Goal: Contribute content

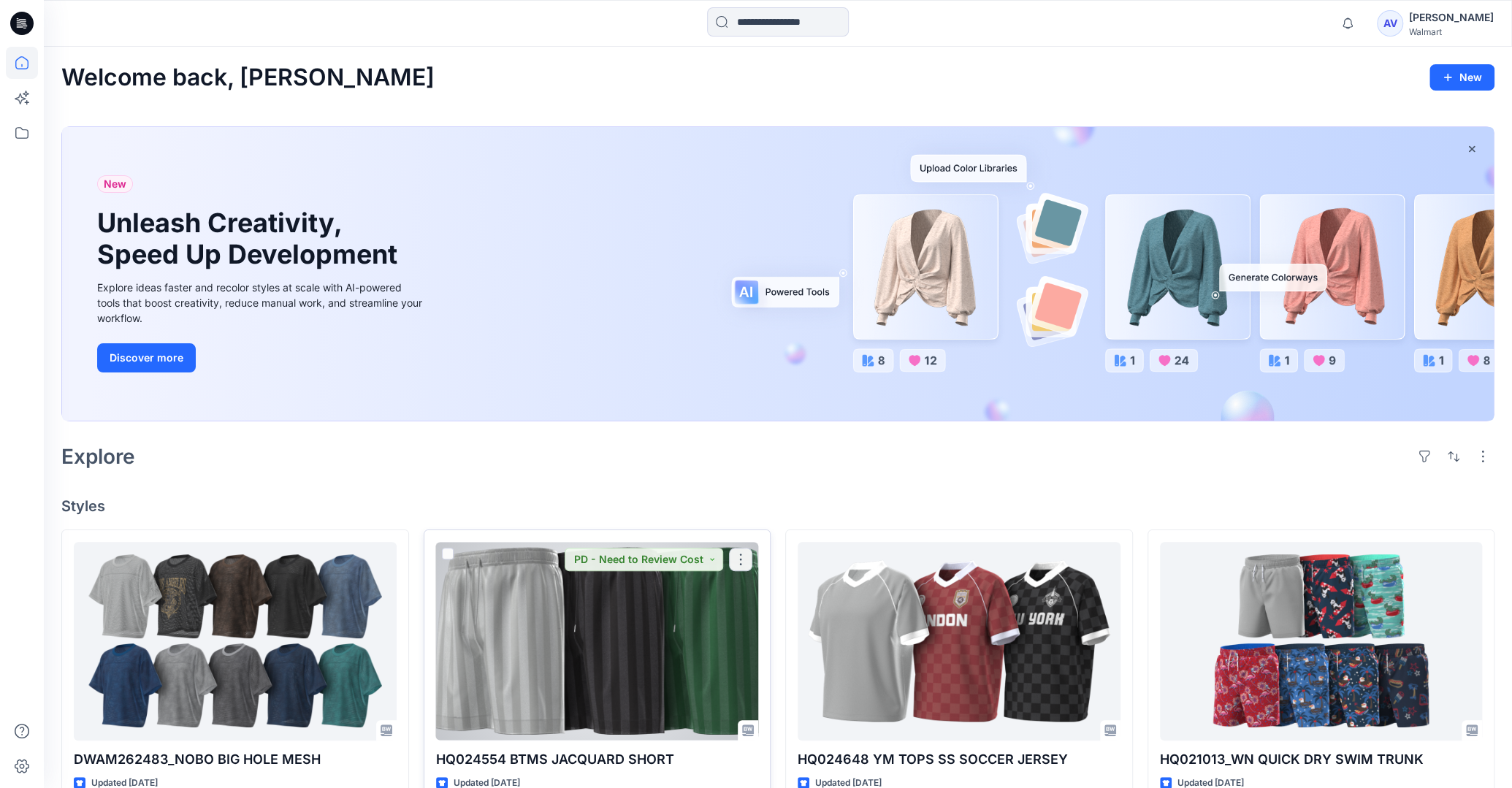
click at [658, 656] on div at bounding box center [597, 640] width 323 height 198
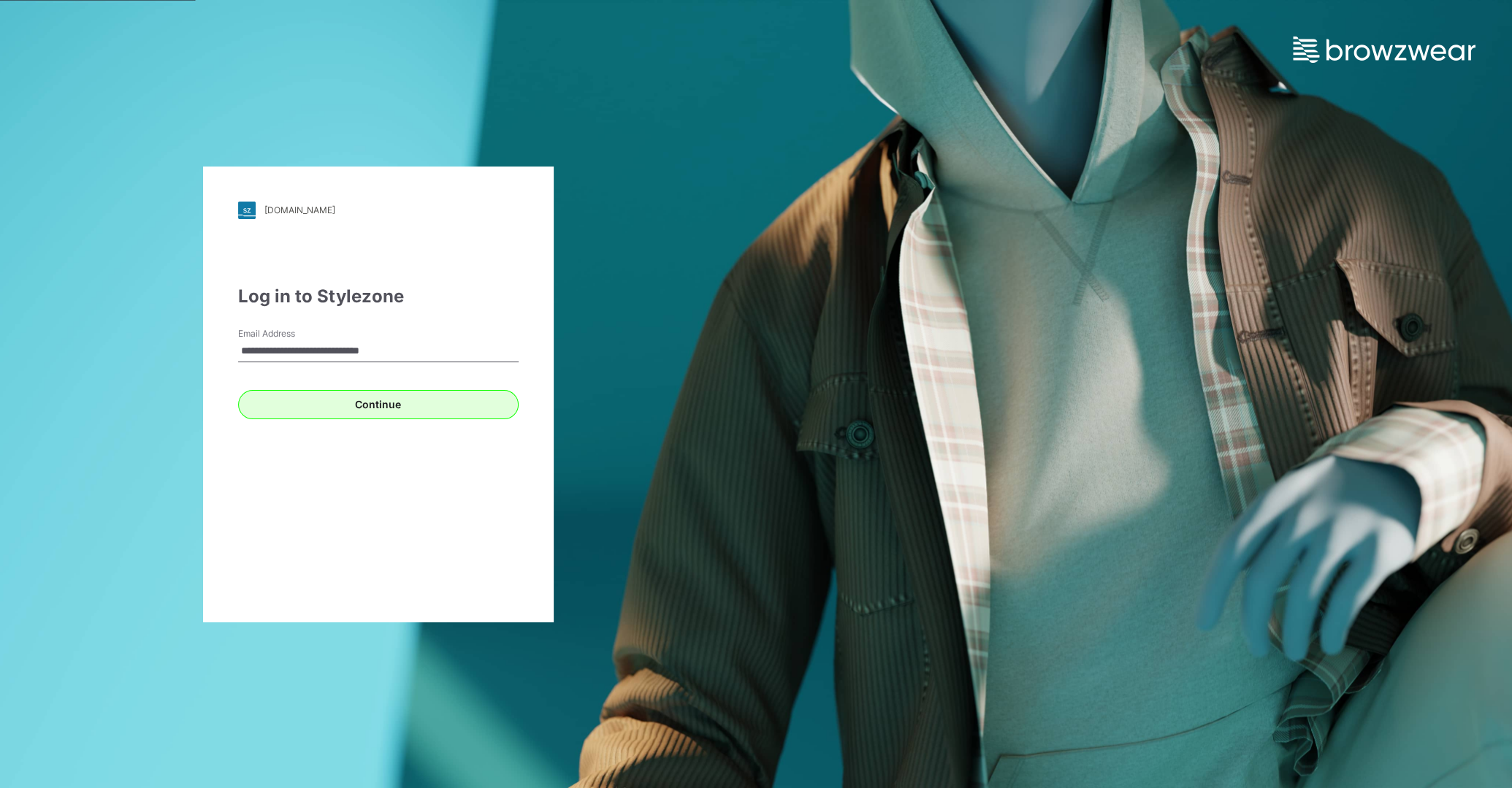
drag, startPoint x: 357, startPoint y: 422, endPoint x: 359, endPoint y: 407, distance: 15.1
click at [356, 420] on div "**********" at bounding box center [377, 394] width 350 height 456
click at [360, 406] on button "Continue" at bounding box center [378, 404] width 280 height 29
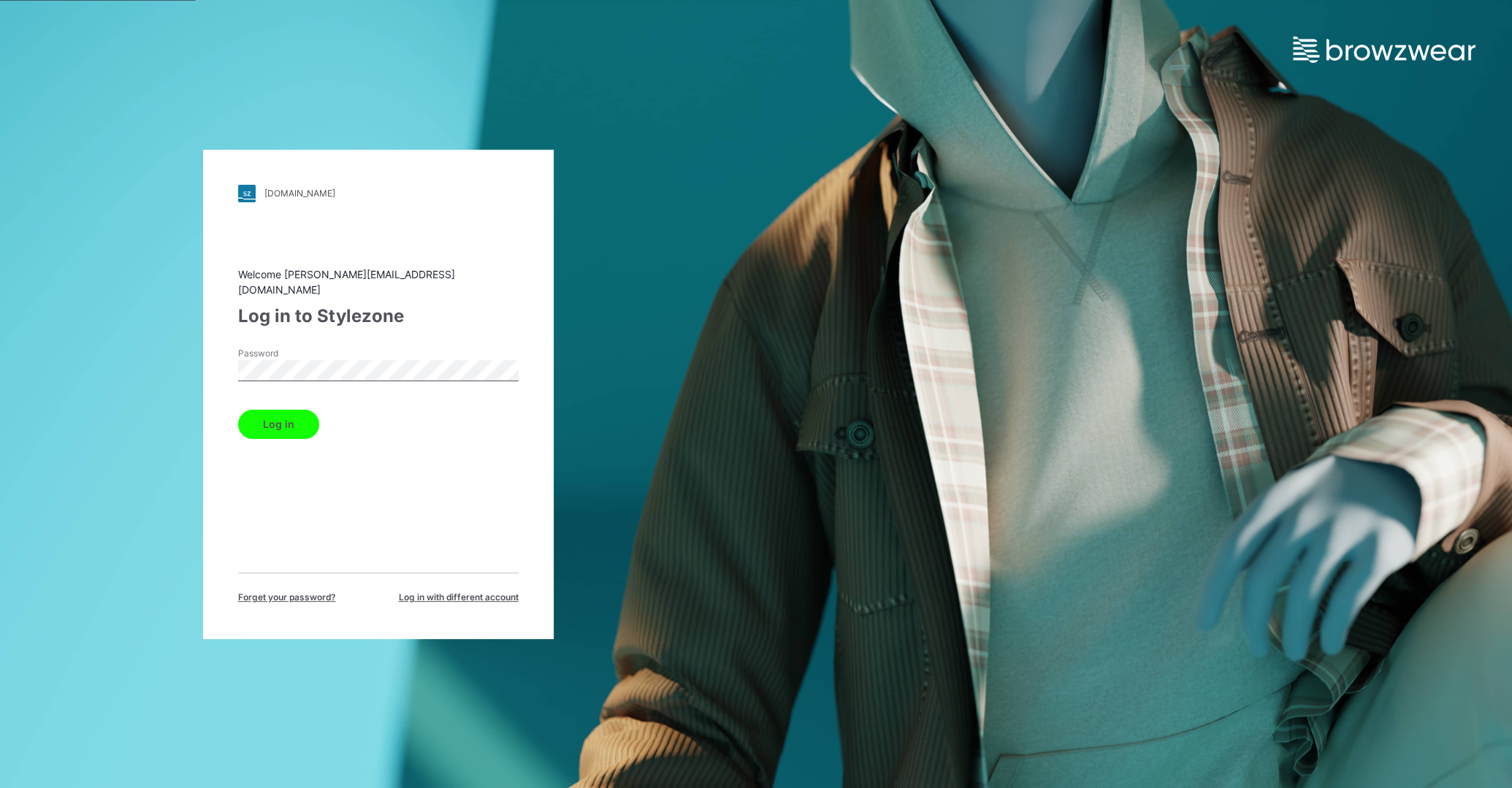
click at [302, 410] on button "Log in" at bounding box center [278, 424] width 81 height 29
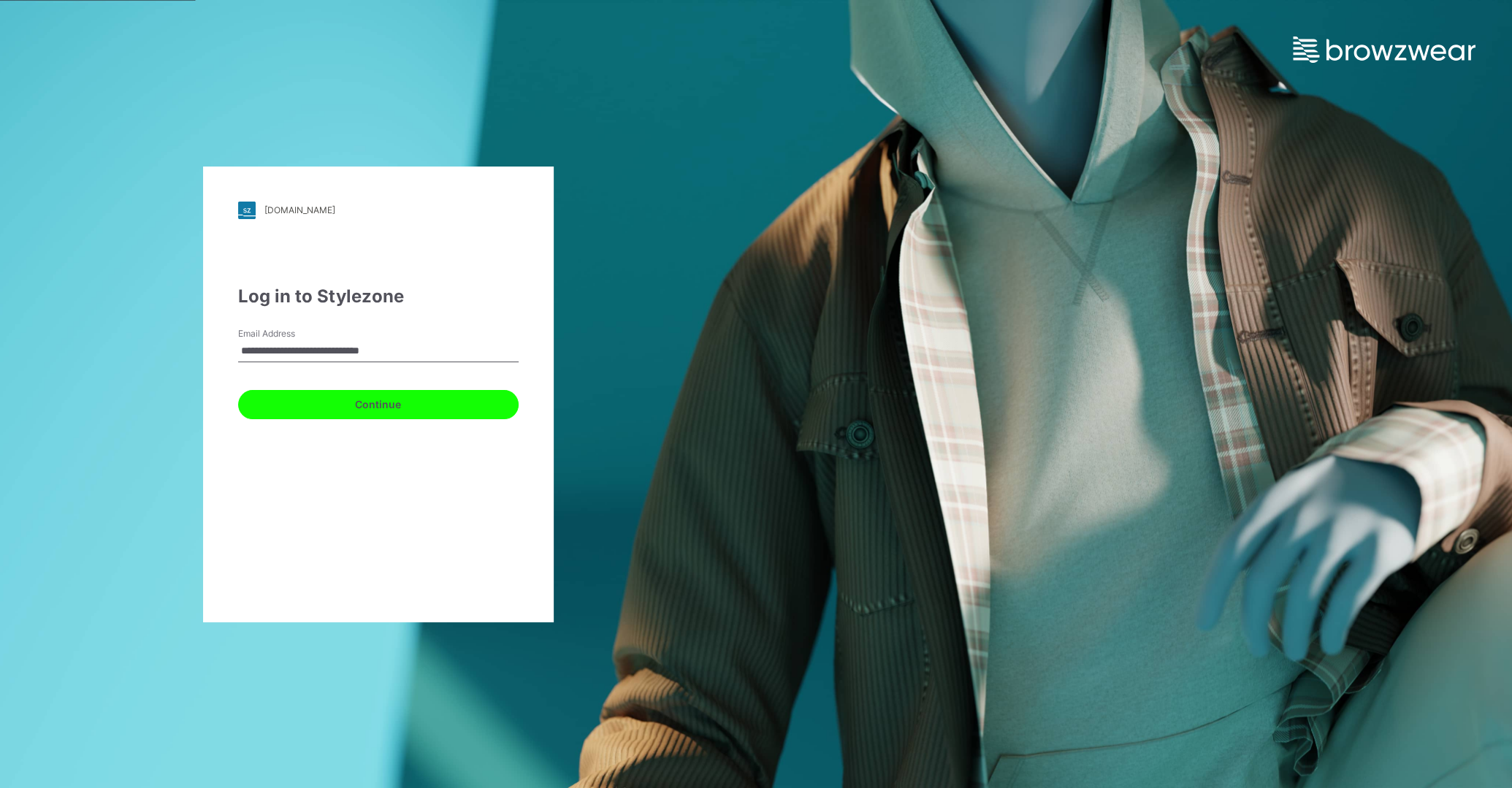
click at [359, 404] on button "Continue" at bounding box center [378, 404] width 280 height 29
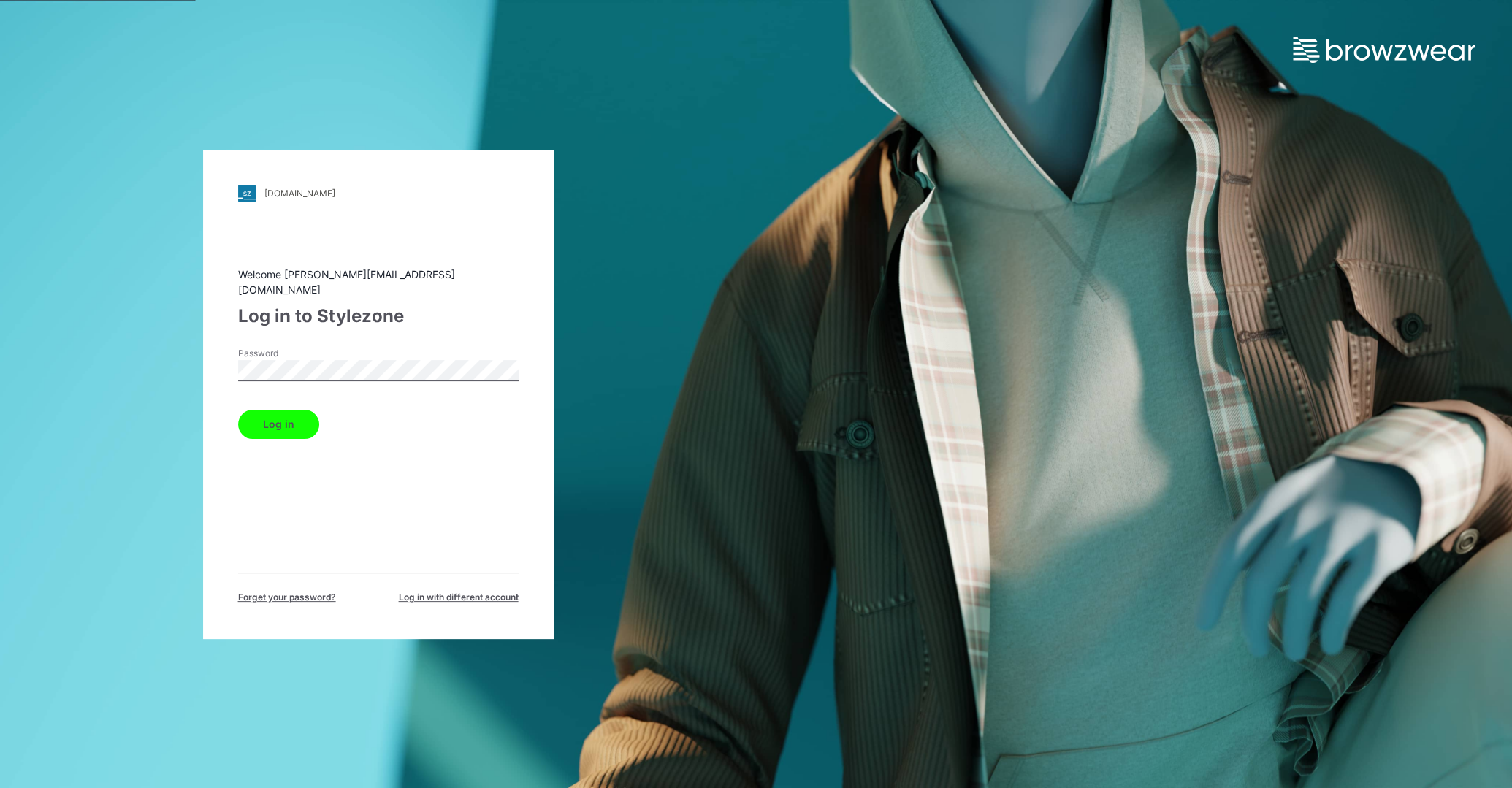
click at [301, 411] on button "Log in" at bounding box center [278, 424] width 81 height 29
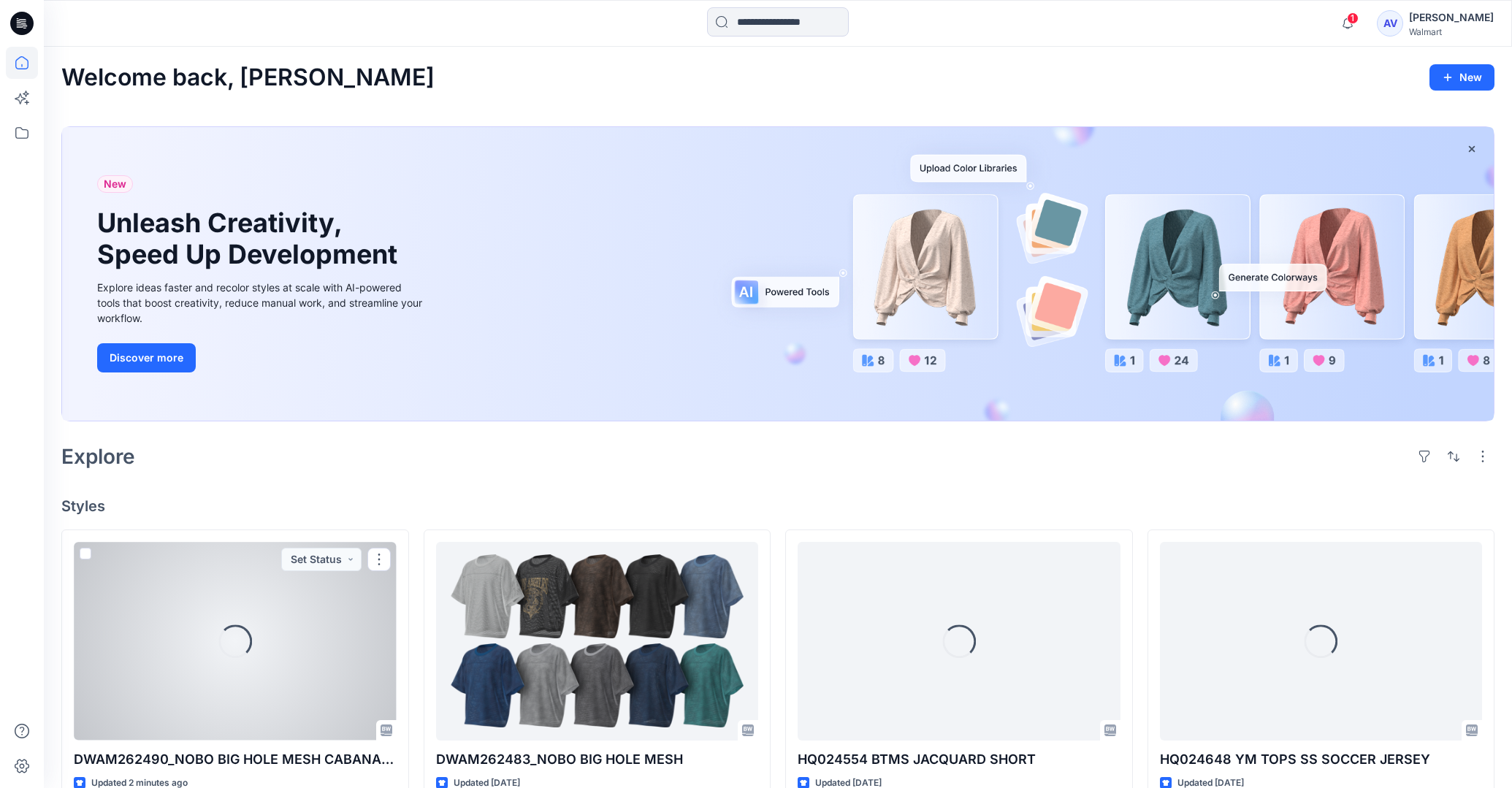
scroll to position [230, 0]
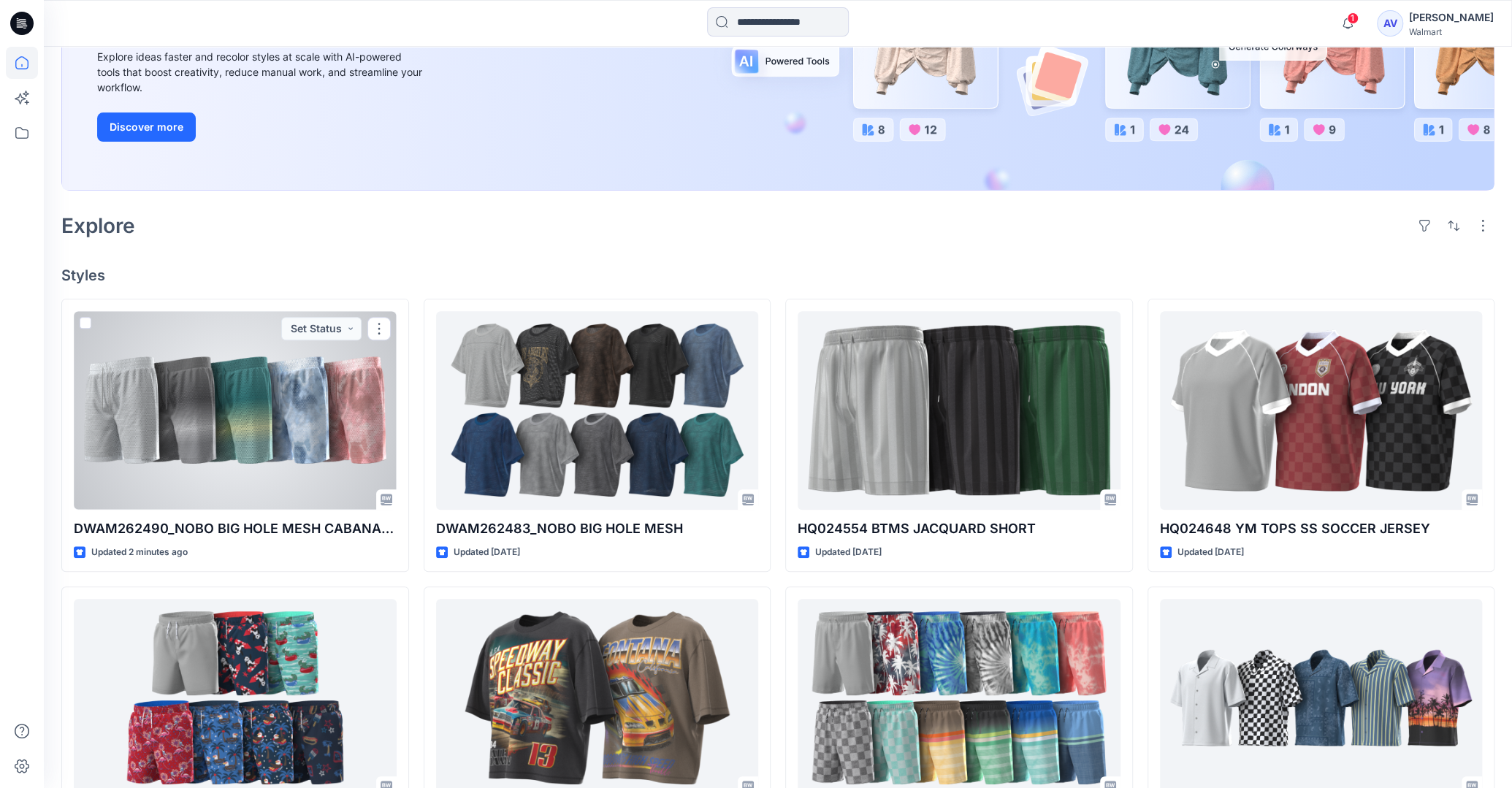
click at [285, 442] on div at bounding box center [235, 410] width 323 height 198
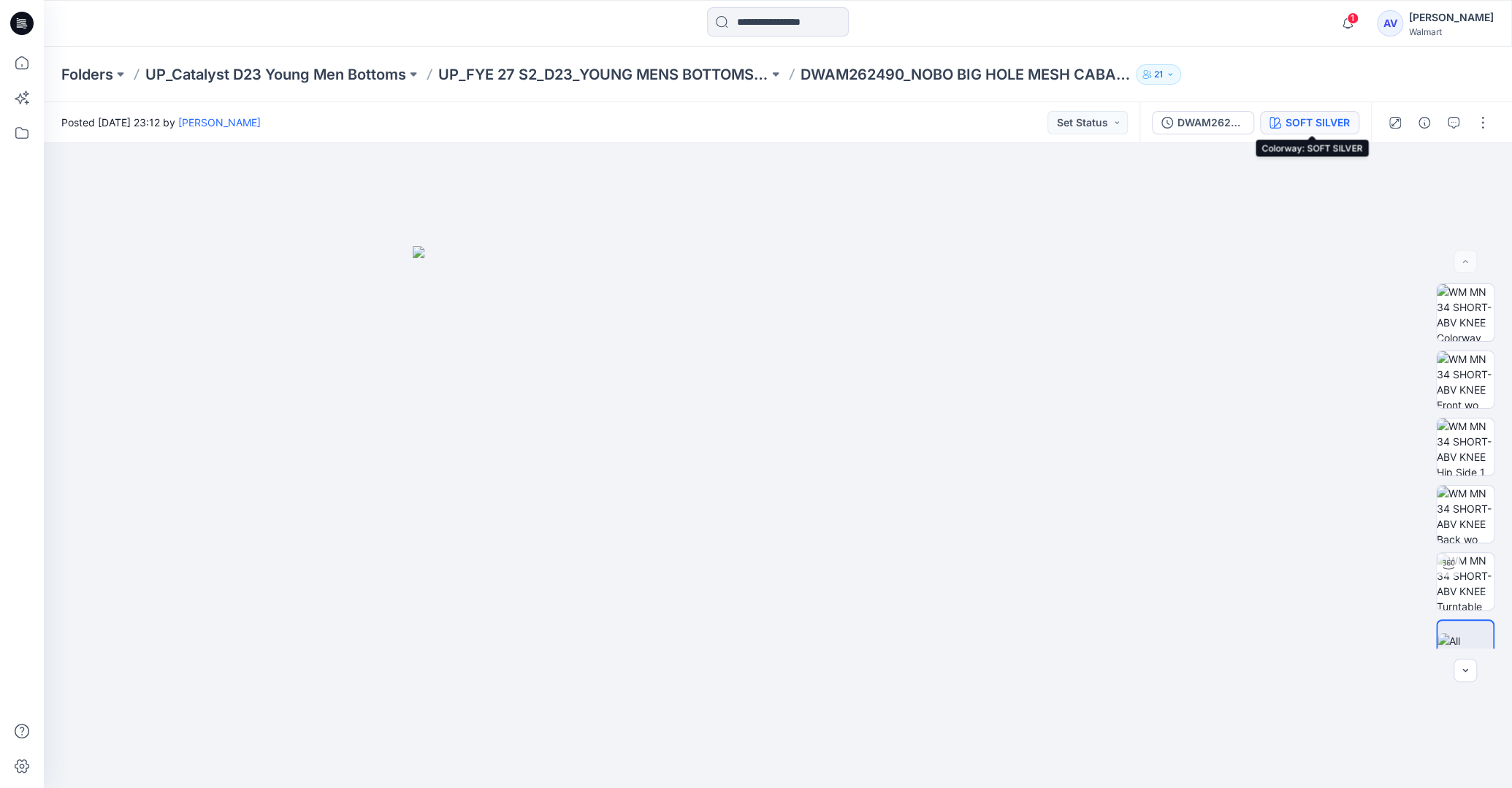
click at [1338, 130] on div "SOFT SILVER" at bounding box center [1317, 122] width 64 height 16
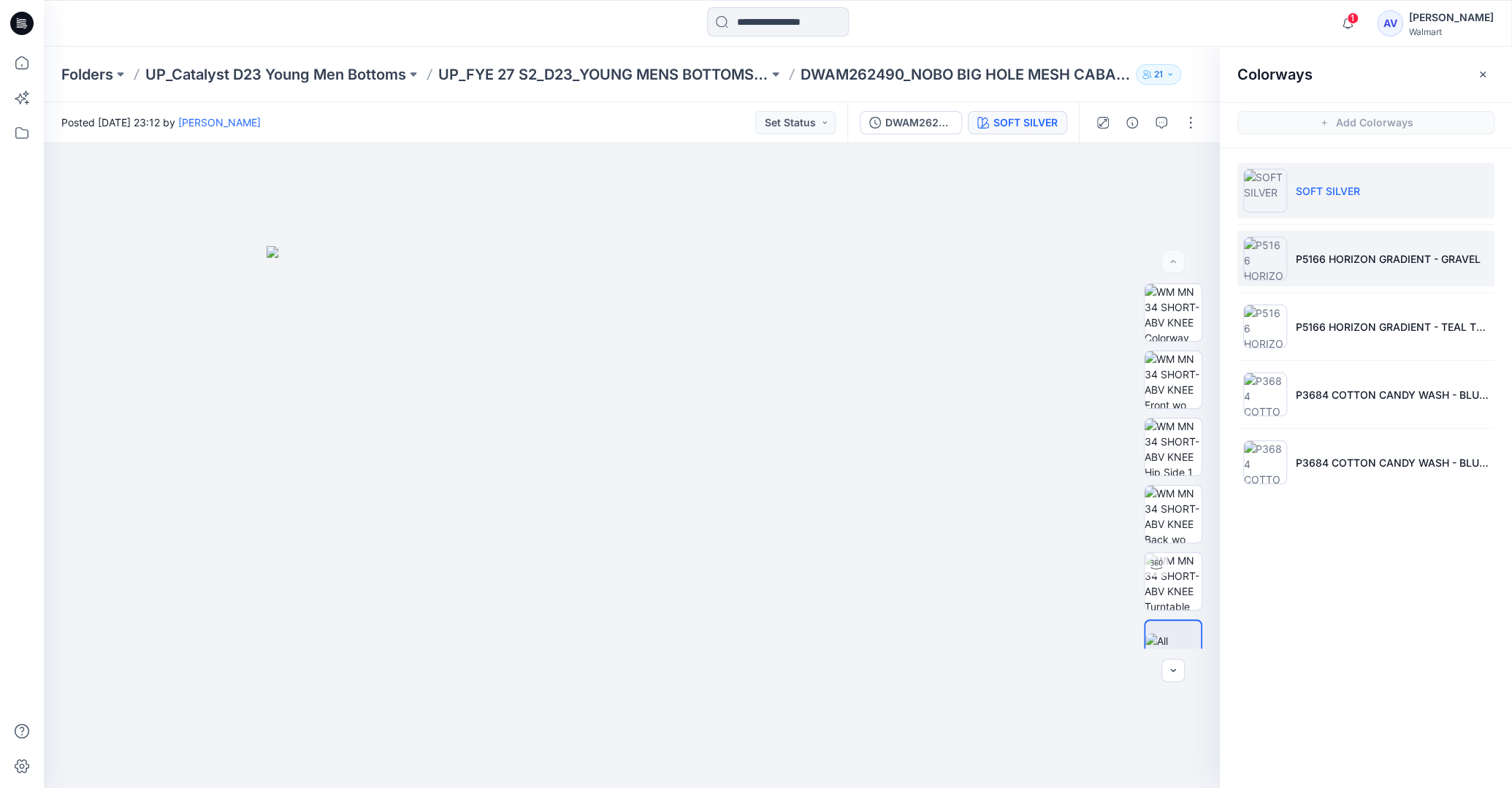
click at [1419, 266] on li "P5166 HORIZON GRADIENT - GRAVEL" at bounding box center [1366, 258] width 257 height 56
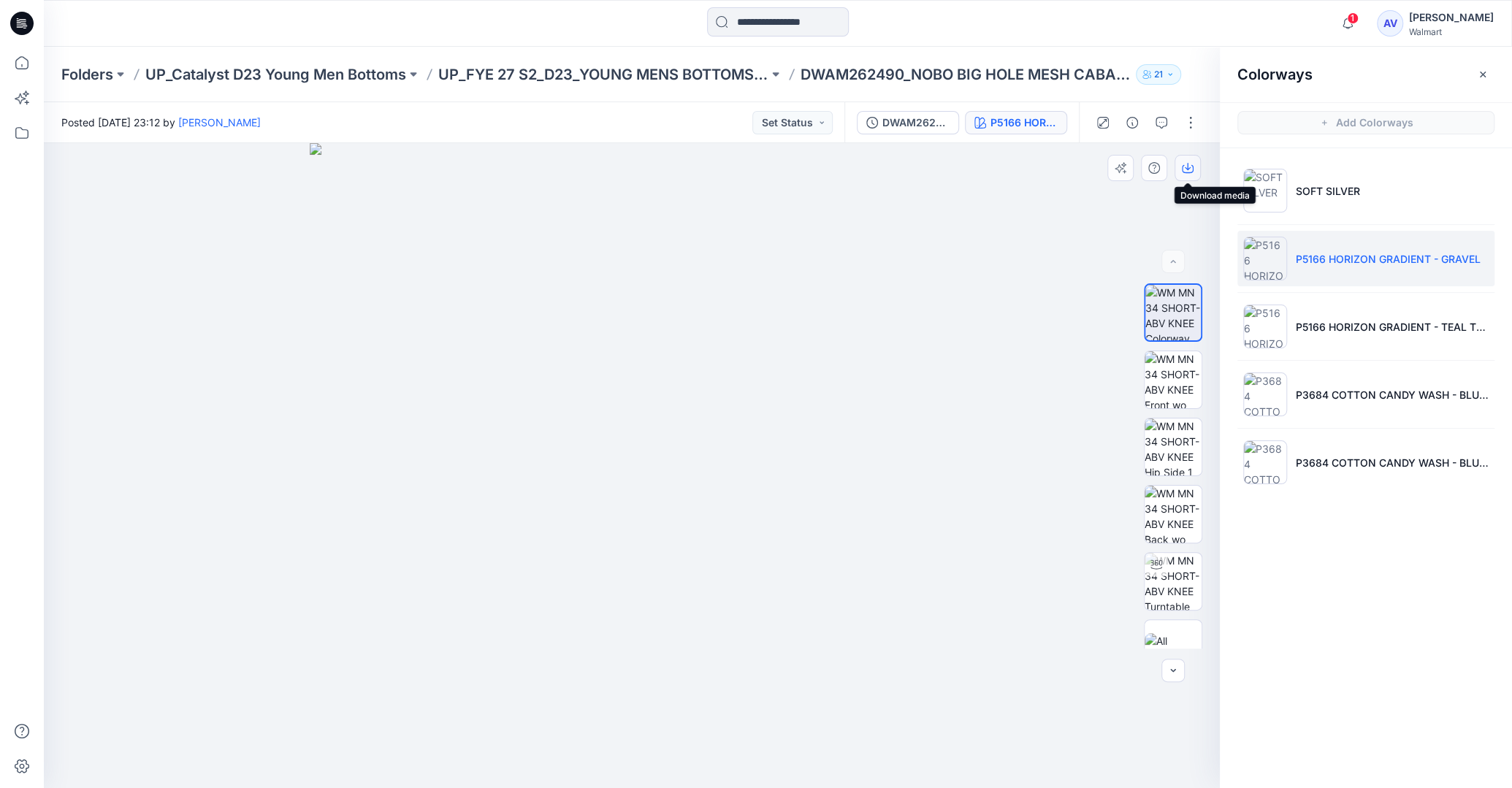
click at [1195, 166] on button "button" at bounding box center [1187, 167] width 26 height 26
click at [1348, 316] on li "P5166 HORIZON GRADIENT - TEAL TEASE" at bounding box center [1366, 326] width 257 height 56
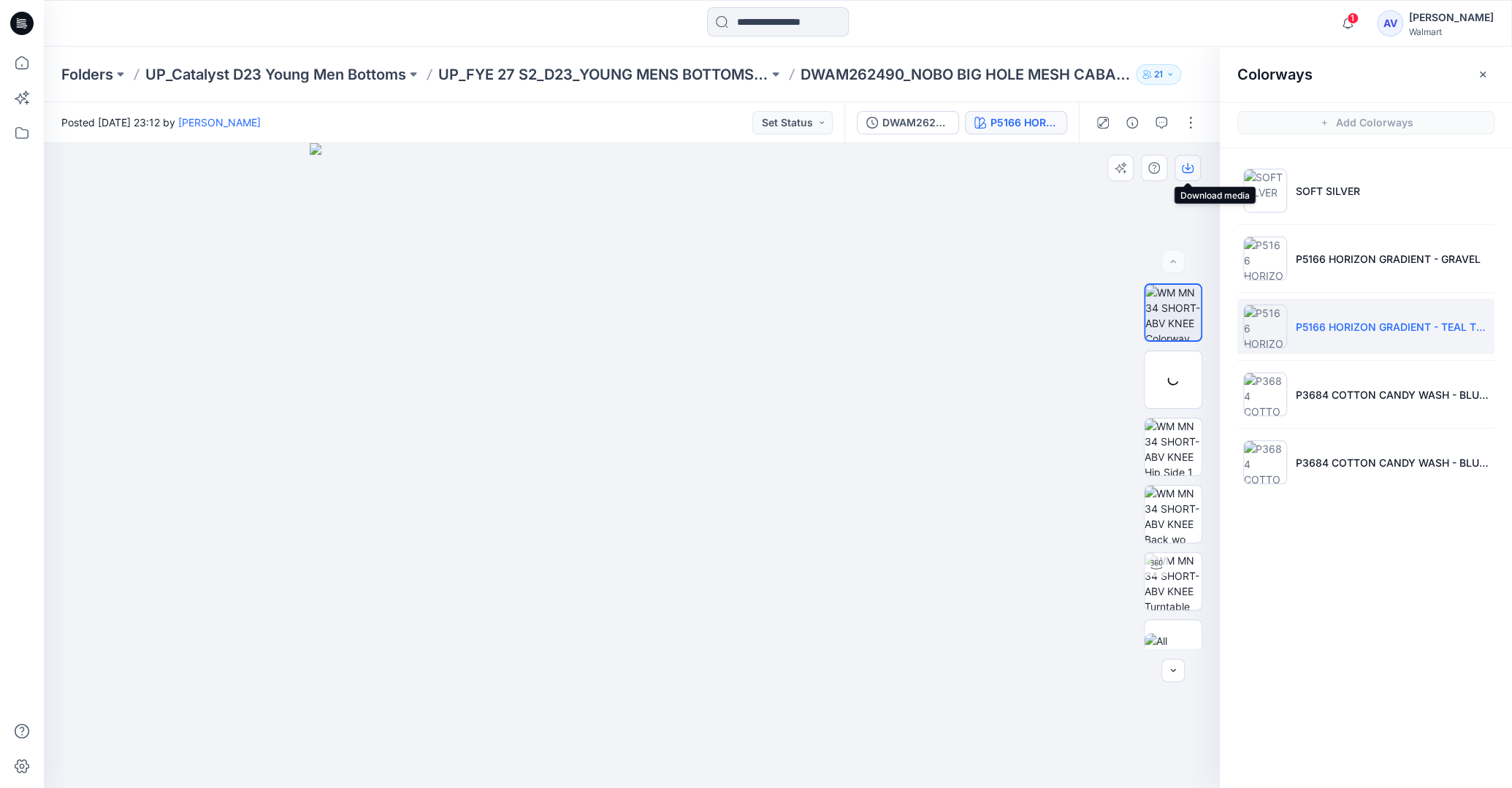
click at [1186, 166] on icon "button" at bounding box center [1188, 168] width 12 height 12
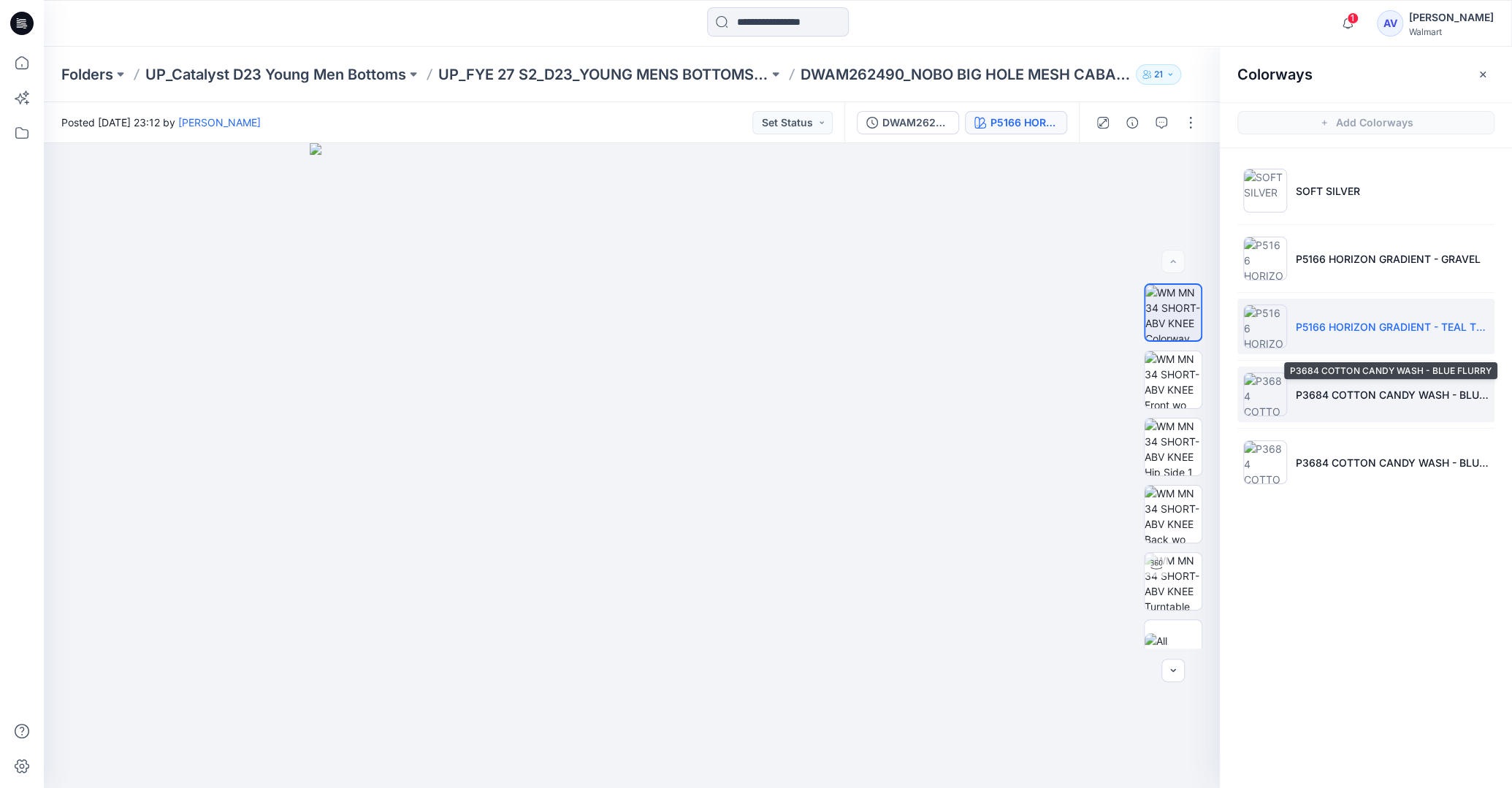
click at [1381, 398] on p "P3684 COTTON CANDY WASH - BLUE FLURRY" at bounding box center [1392, 394] width 193 height 15
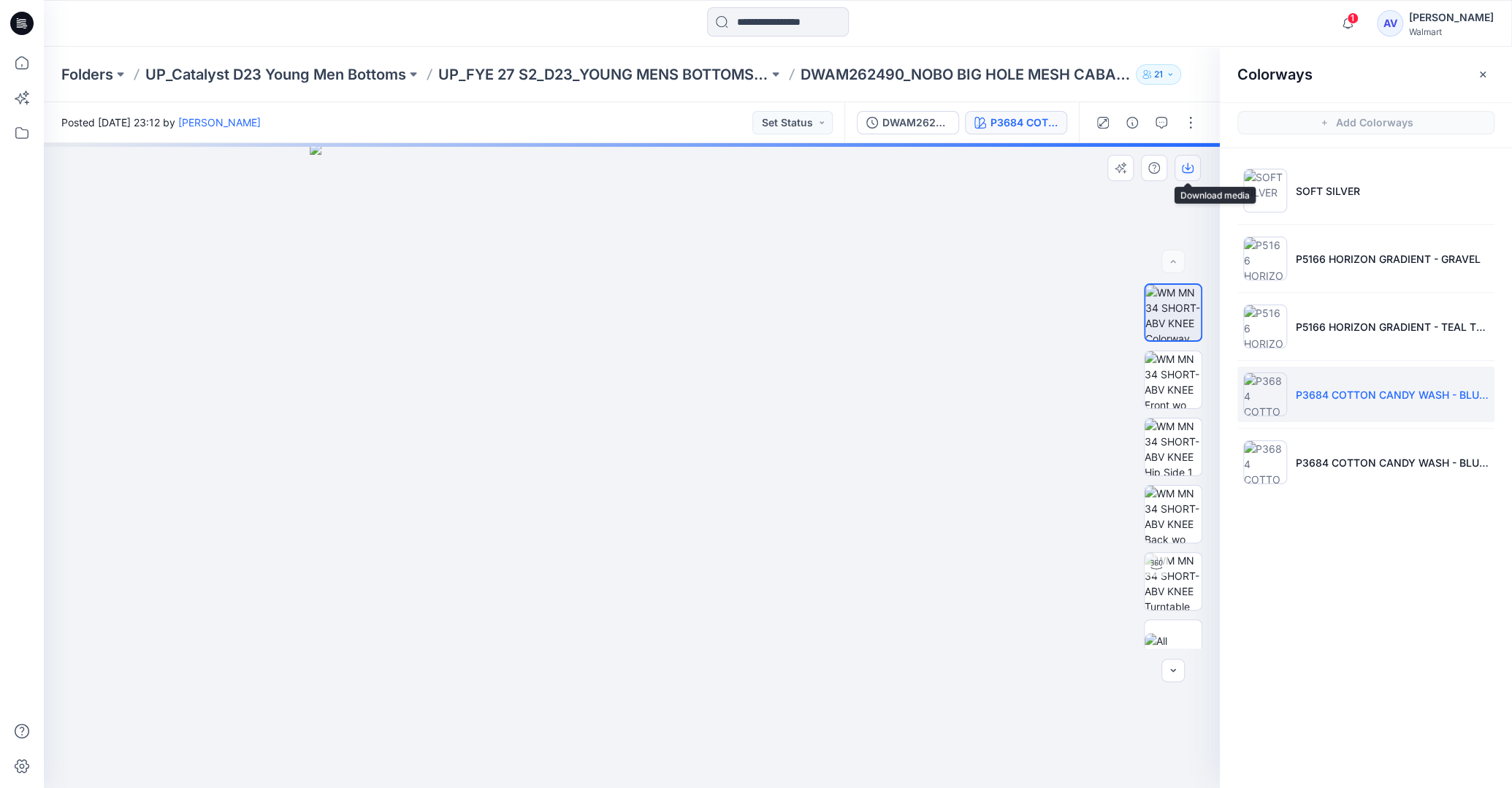
click at [1187, 176] on button "button" at bounding box center [1187, 167] width 26 height 26
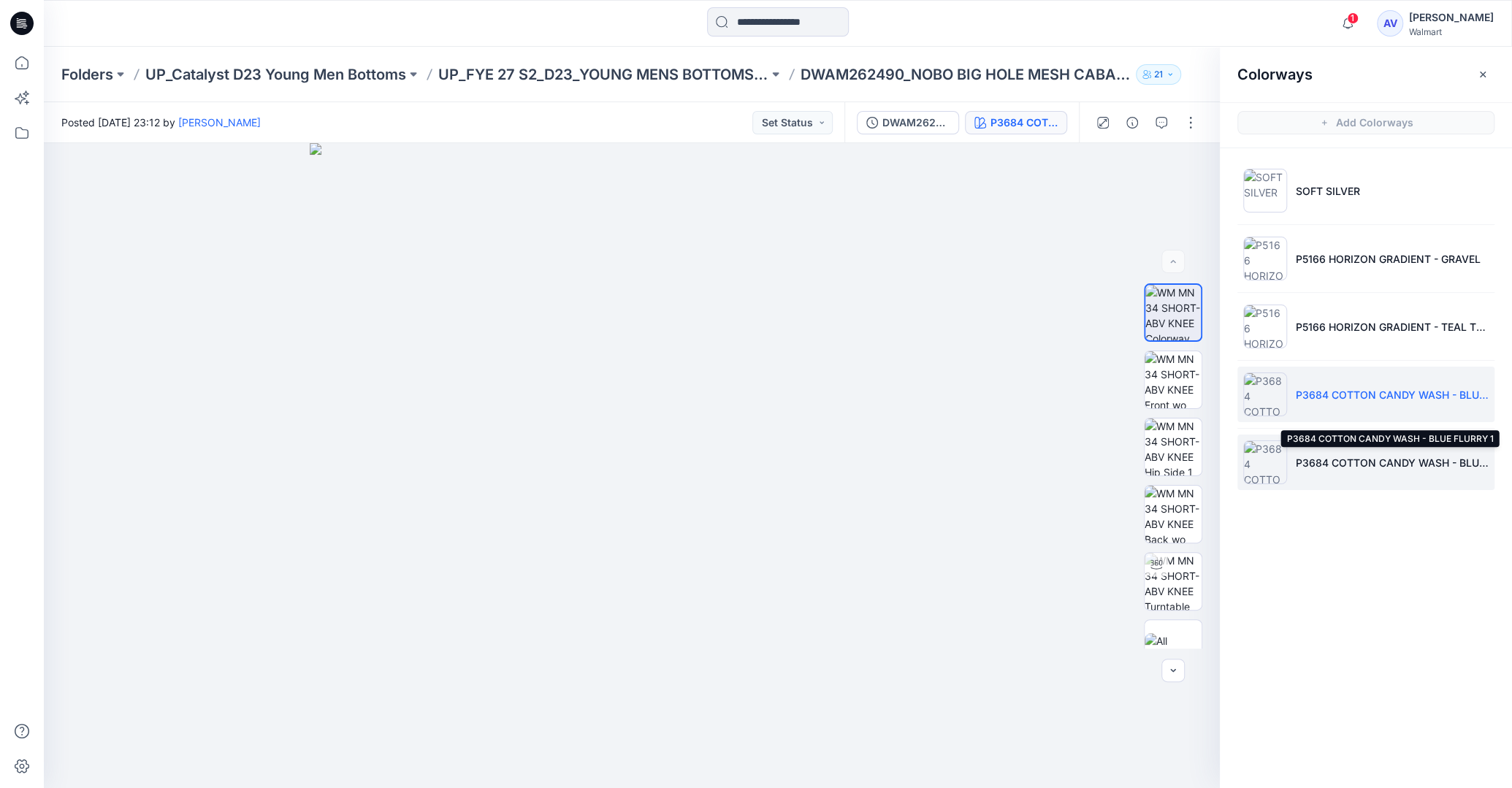
click at [1372, 459] on p "P3684 COTTON CANDY WASH - BLUE FLURRY 1" at bounding box center [1392, 463] width 193 height 15
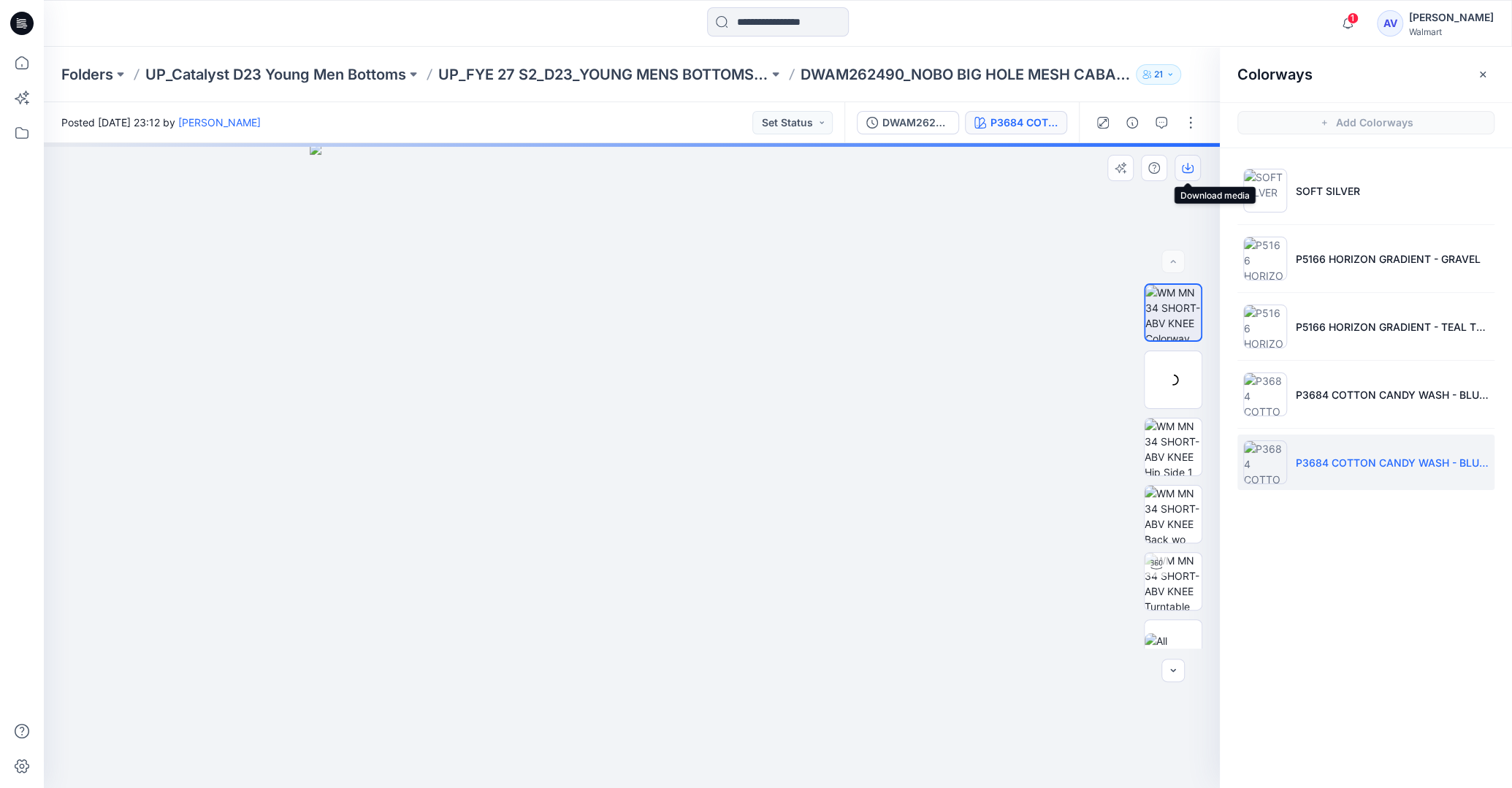
click at [1191, 169] on icon "button" at bounding box center [1188, 168] width 12 height 12
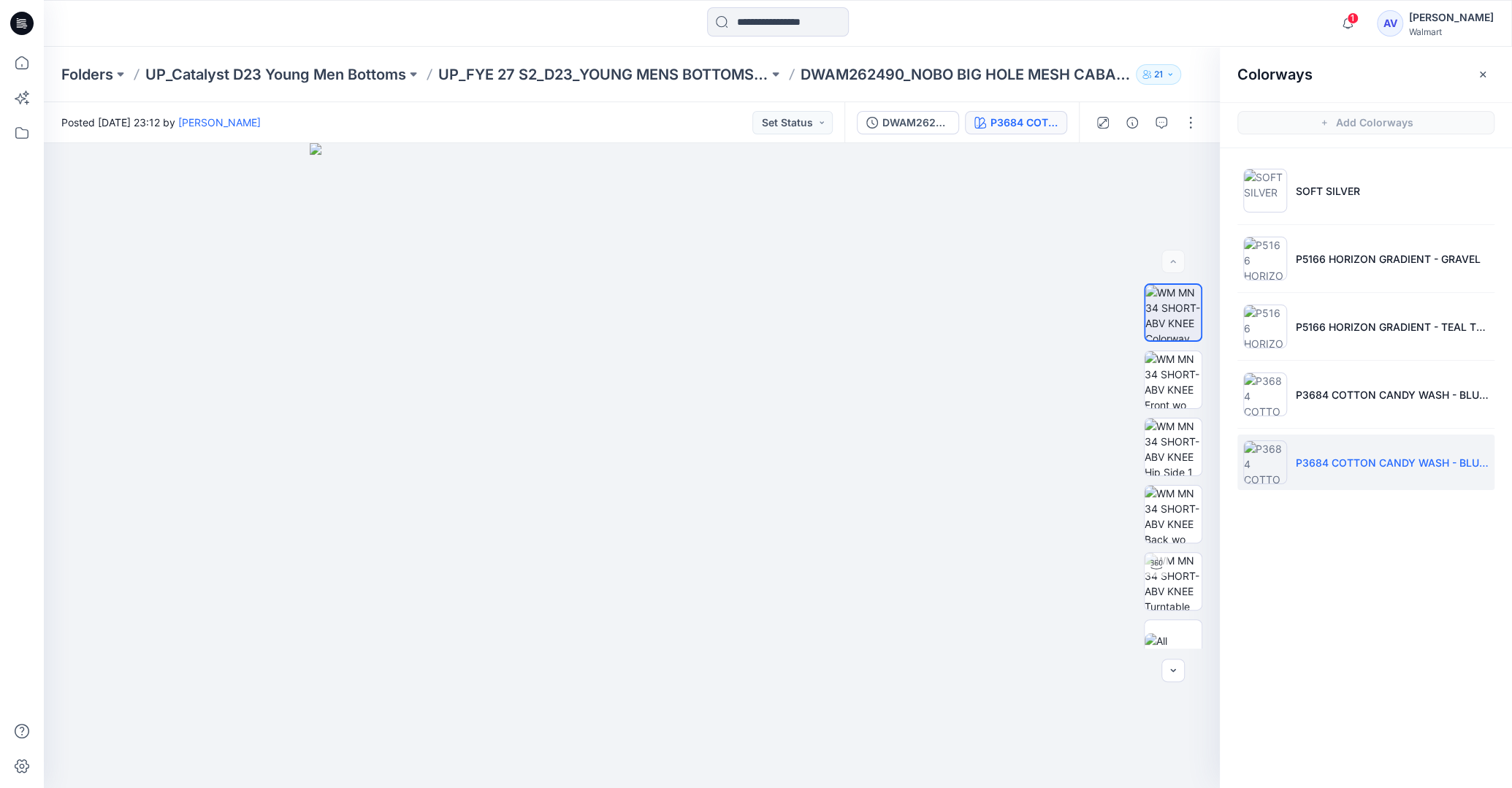
click at [1086, 87] on div "Folders UP_Catalyst D23 Young Men Bottoms UP_FYE 27 S2_D23_YOUNG MENS BOTTOMS C…" at bounding box center [778, 75] width 1468 height 56
click at [1189, 121] on button "button" at bounding box center [1190, 123] width 23 height 23
click at [1156, 194] on button "Edit" at bounding box center [1128, 198] width 134 height 27
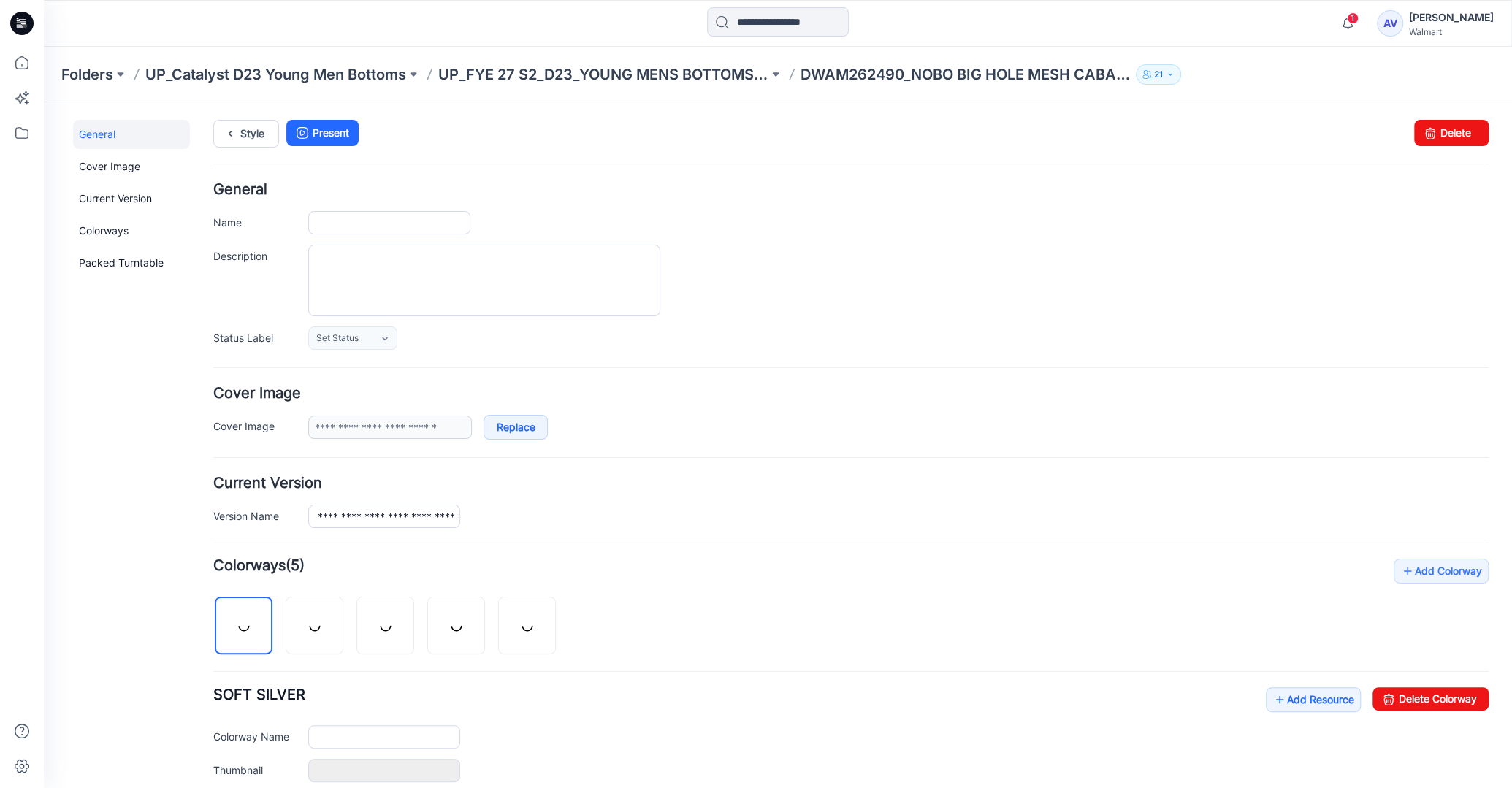
type input "**********"
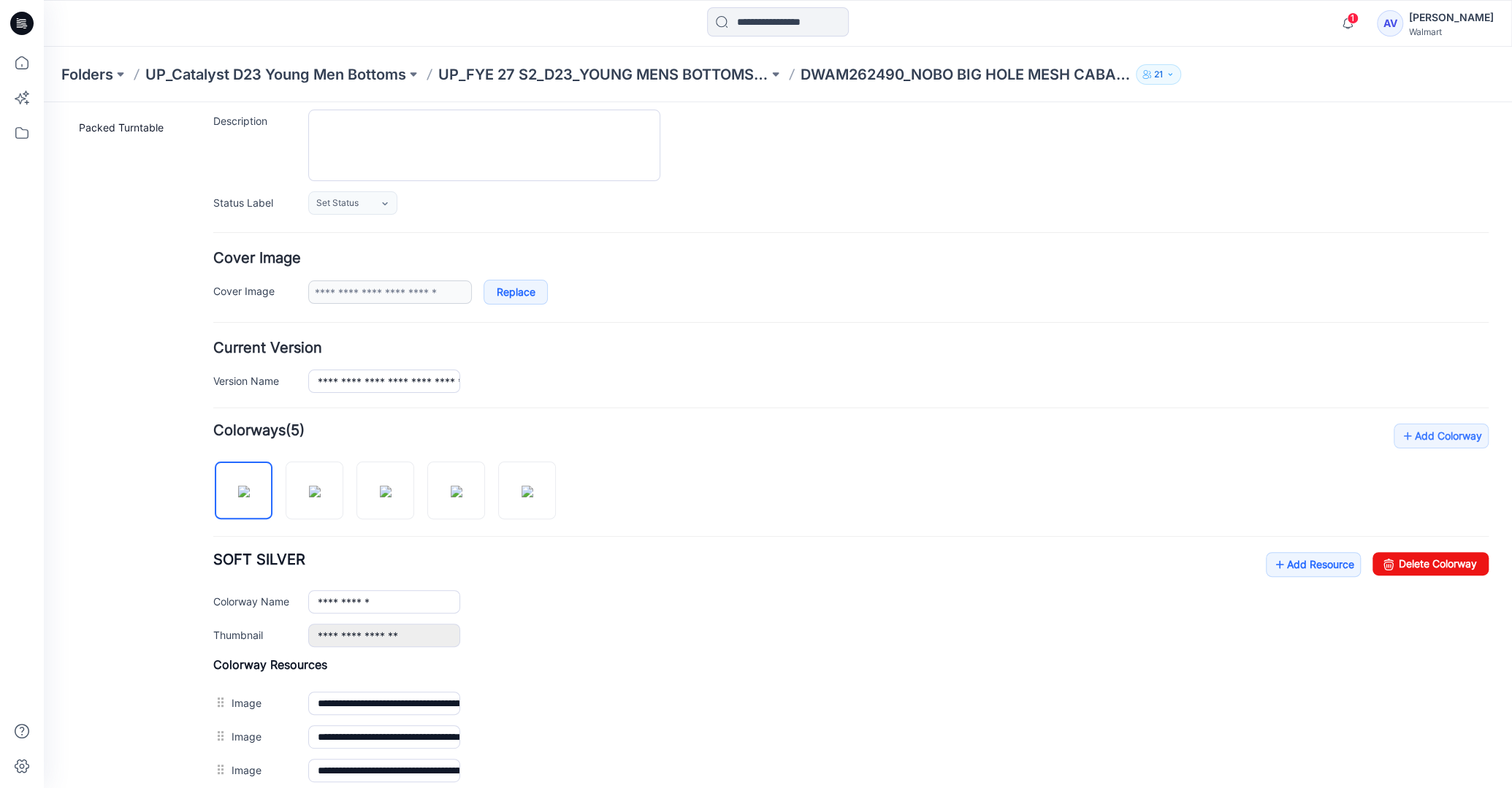
scroll to position [155, 0]
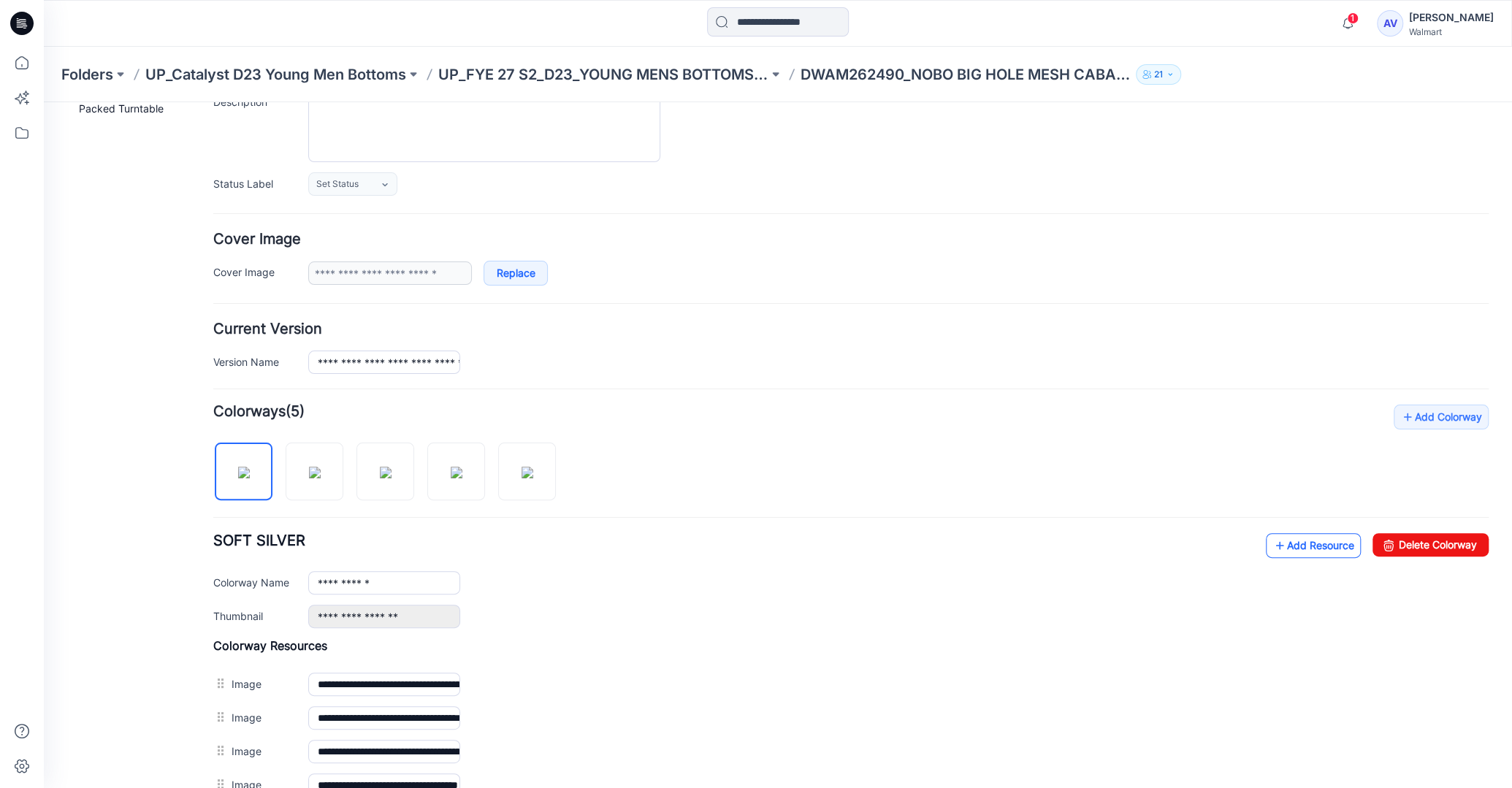
click at [1285, 537] on link "Add Resource" at bounding box center [1312, 545] width 95 height 25
click at [25, 63] on icon at bounding box center [21, 62] width 32 height 32
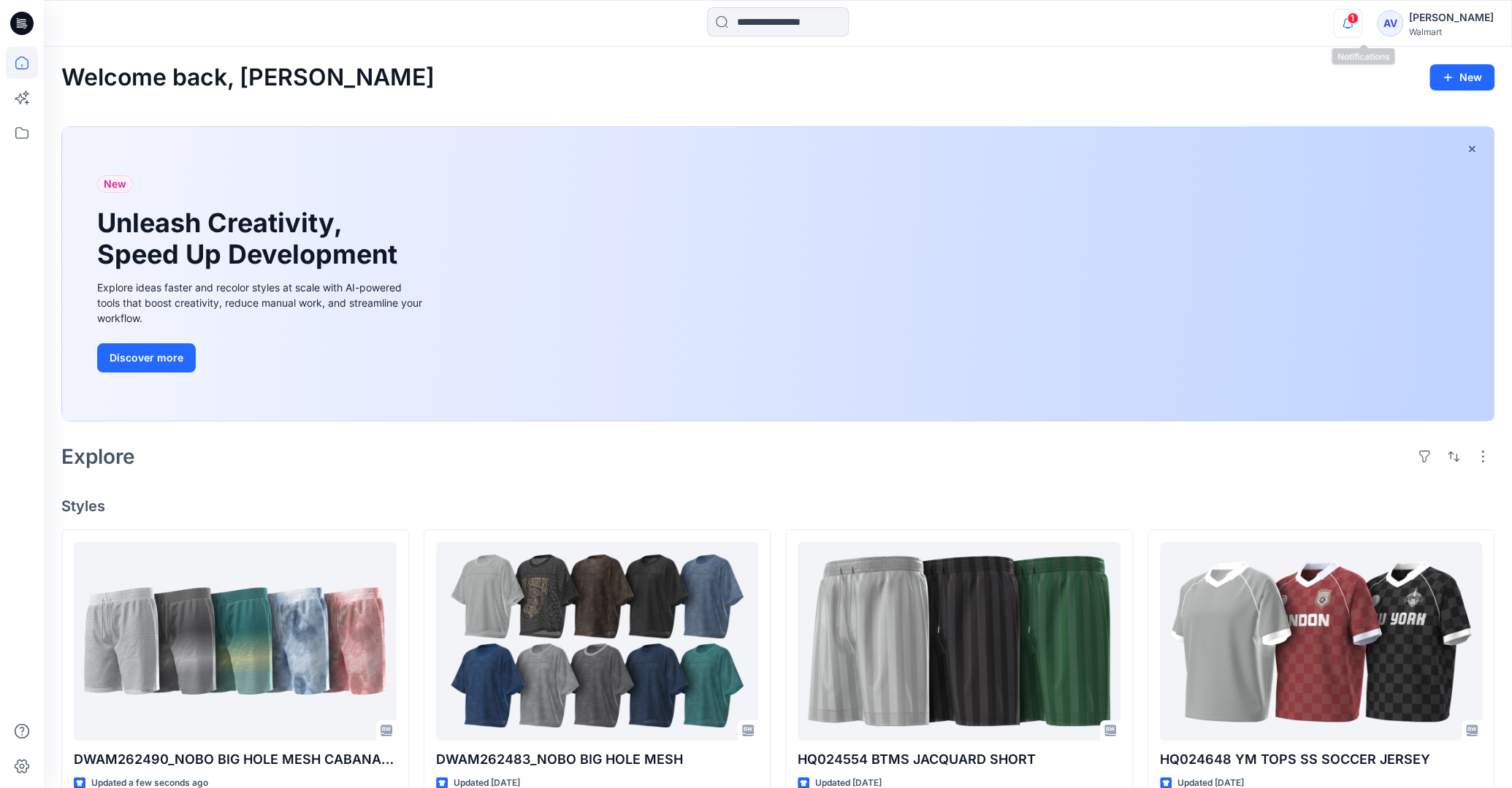
click at [1361, 14] on icon "button" at bounding box center [1347, 23] width 28 height 29
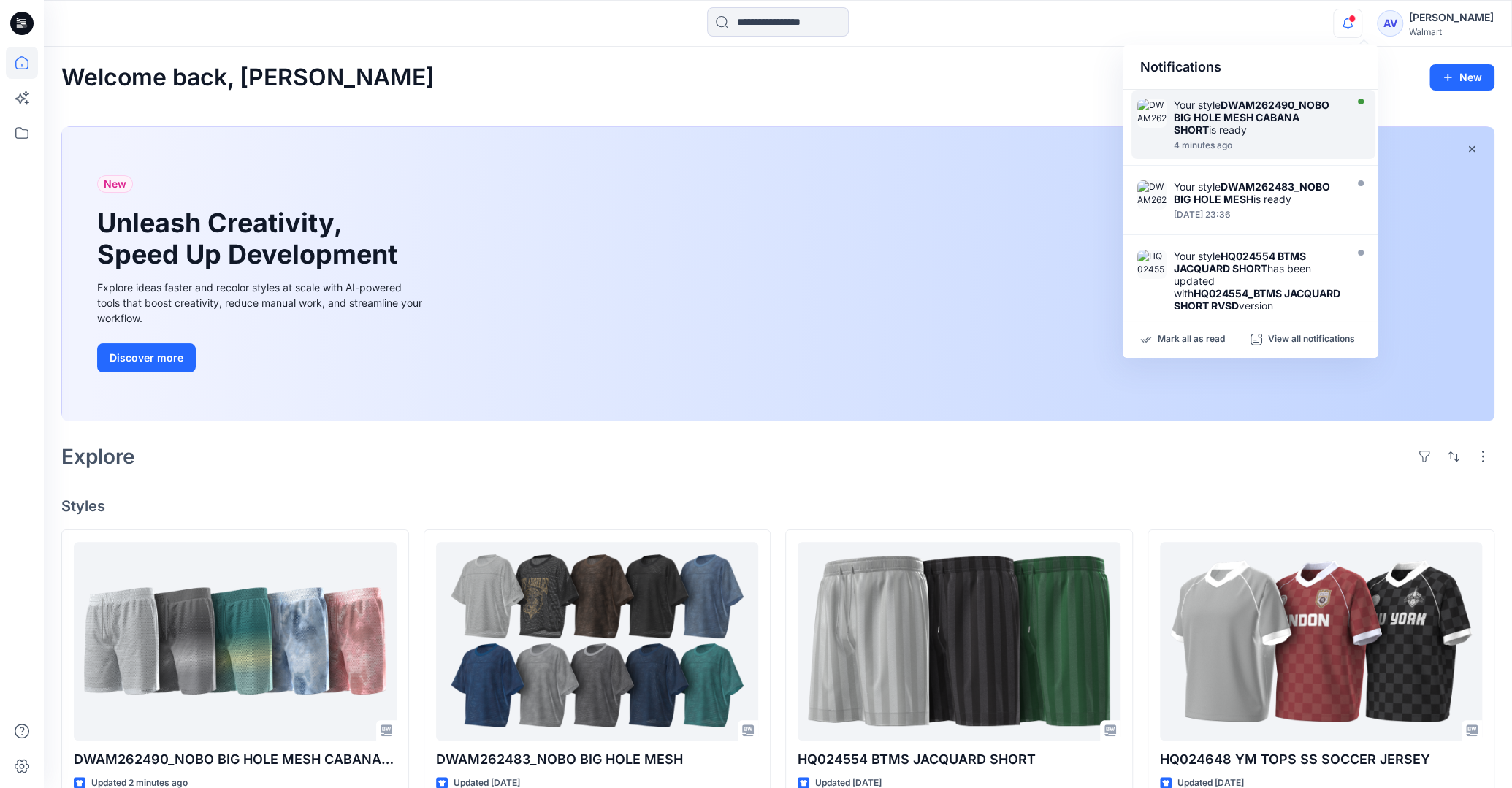
click at [1250, 106] on strong "DWAM262490_NOBO BIG HOLE MESH CABANA SHORT" at bounding box center [1252, 117] width 156 height 37
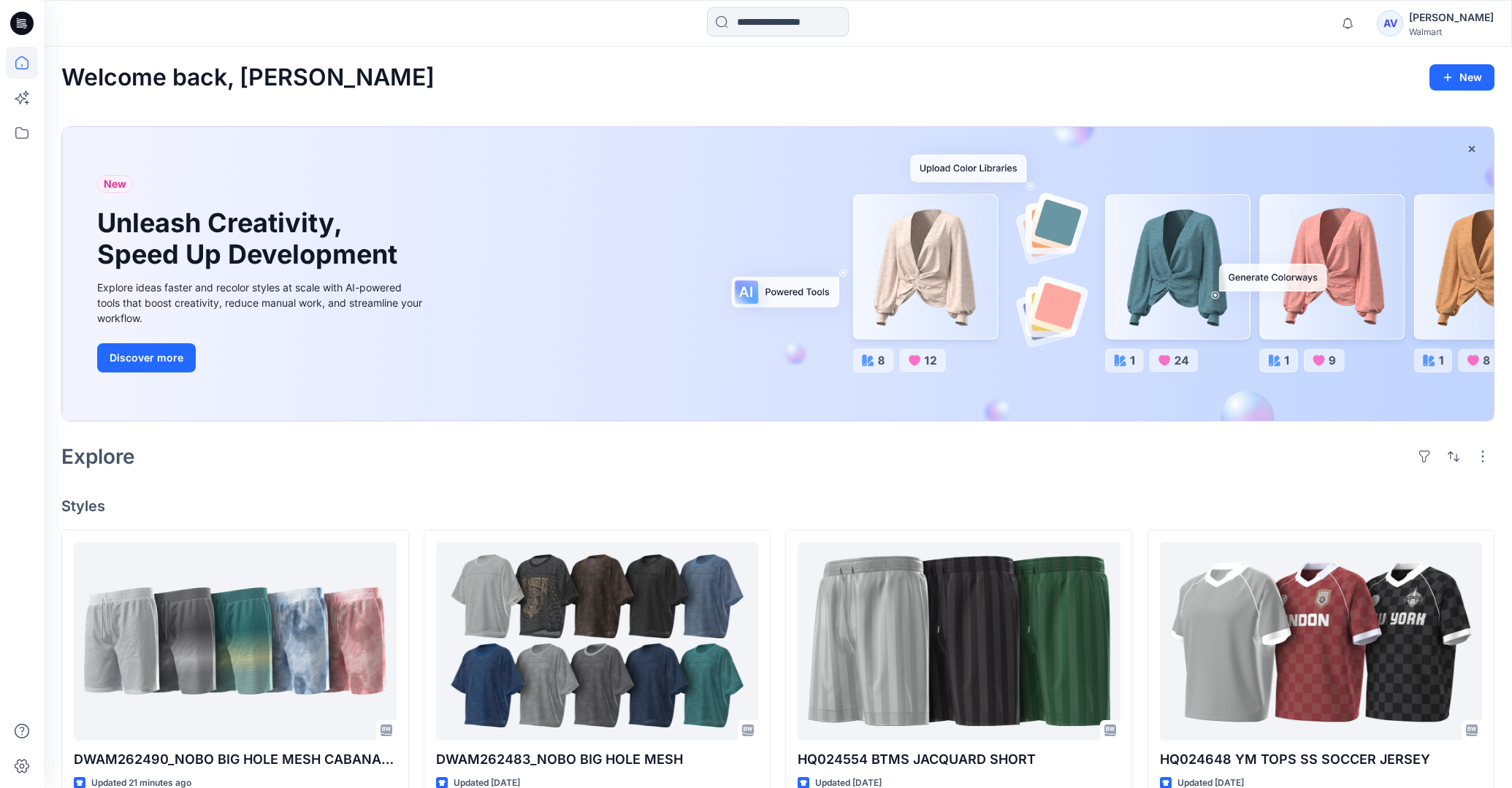
scroll to position [155, 0]
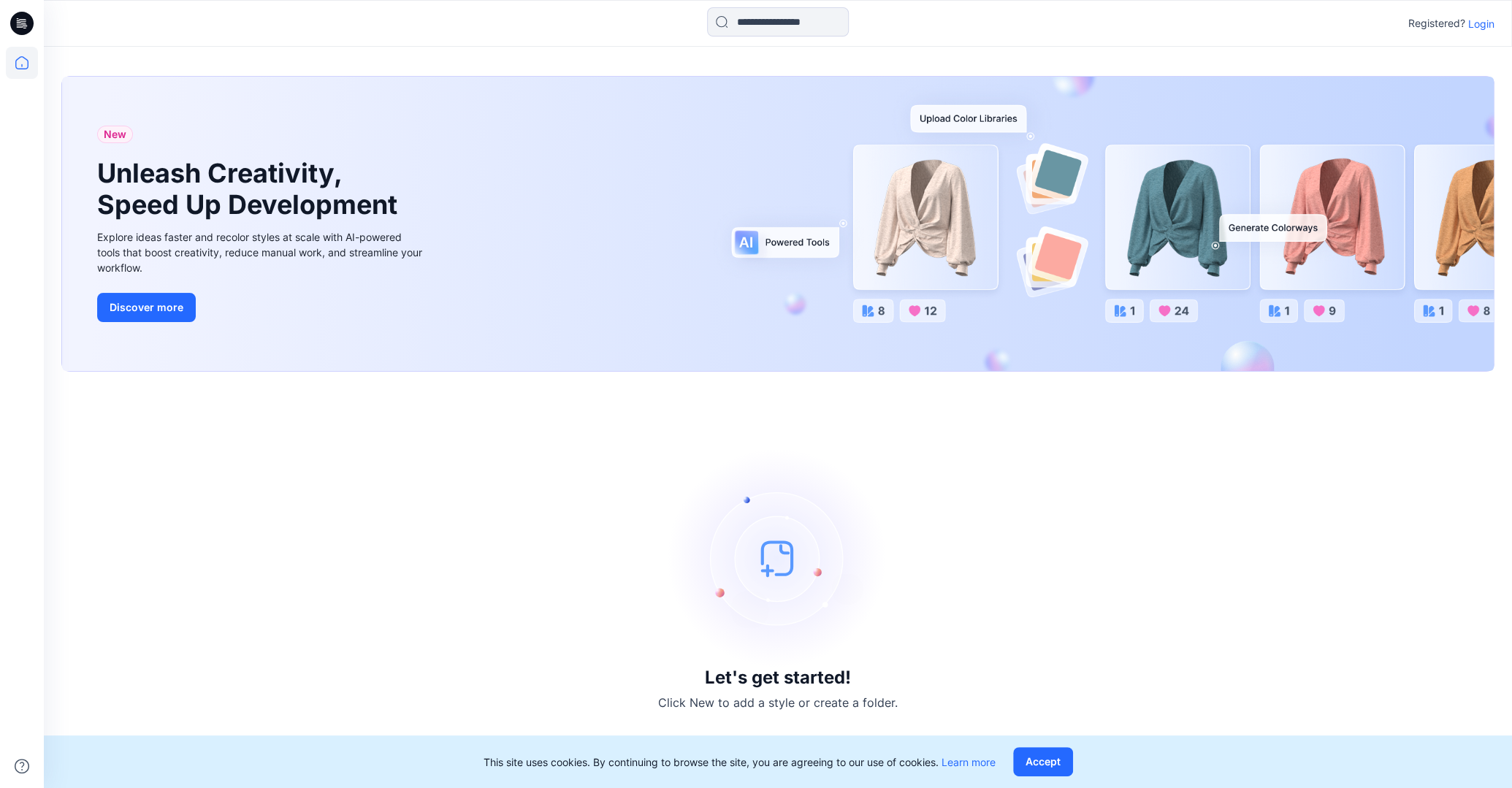
click at [1478, 23] on p "Login" at bounding box center [1480, 24] width 26 height 15
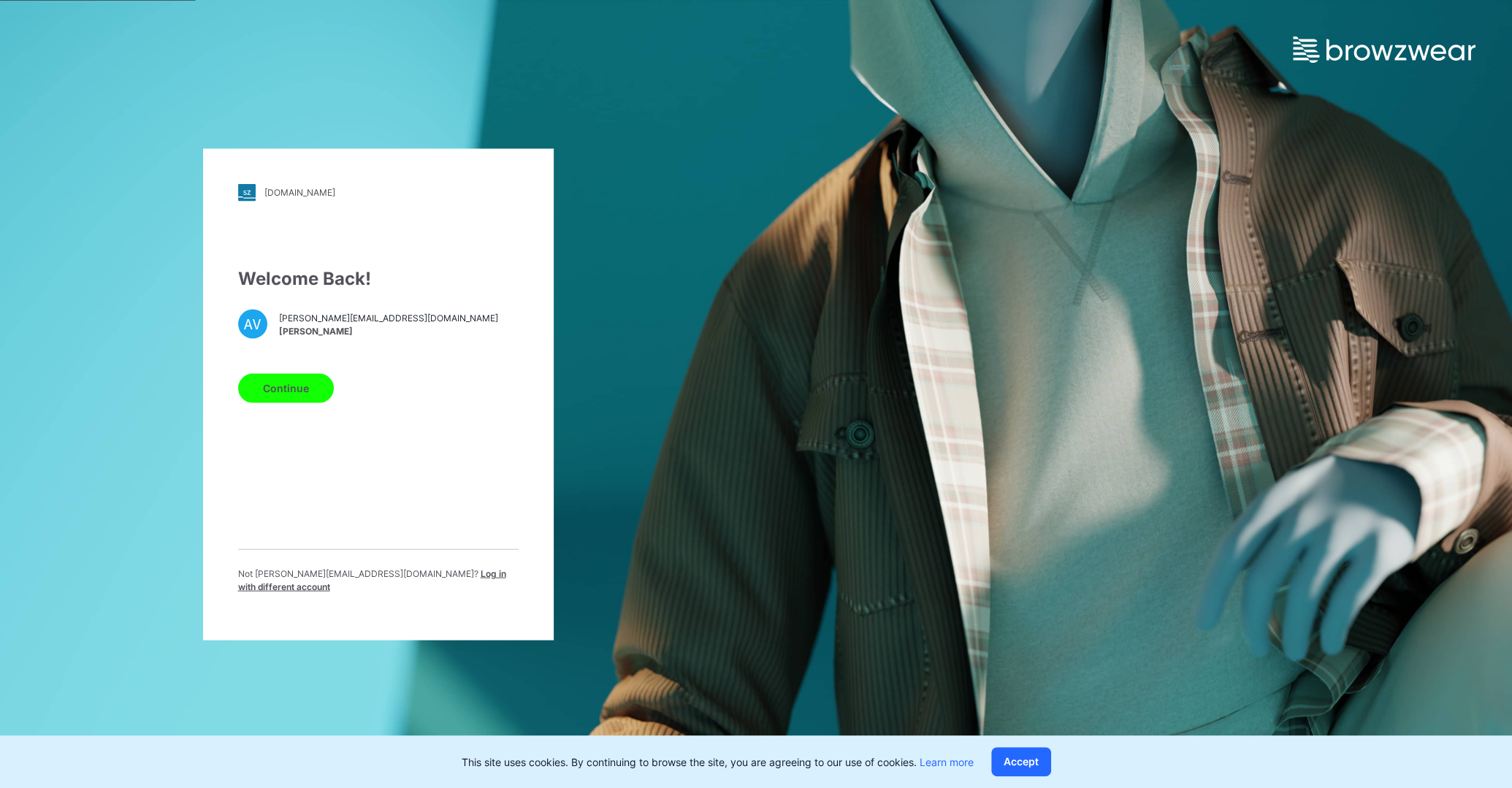
click at [292, 397] on button "Continue" at bounding box center [286, 388] width 96 height 29
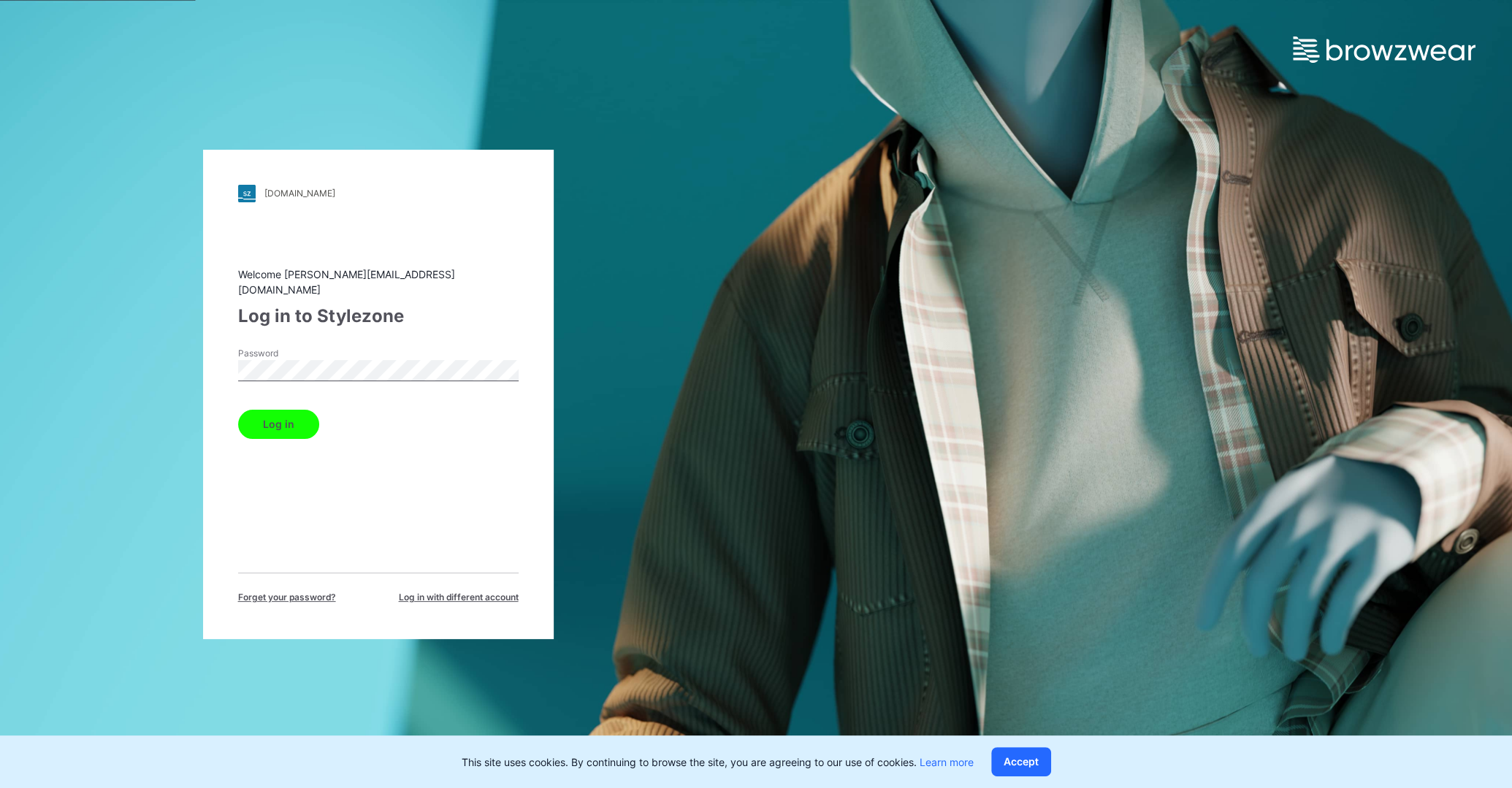
click at [285, 410] on button "Log in" at bounding box center [278, 424] width 81 height 29
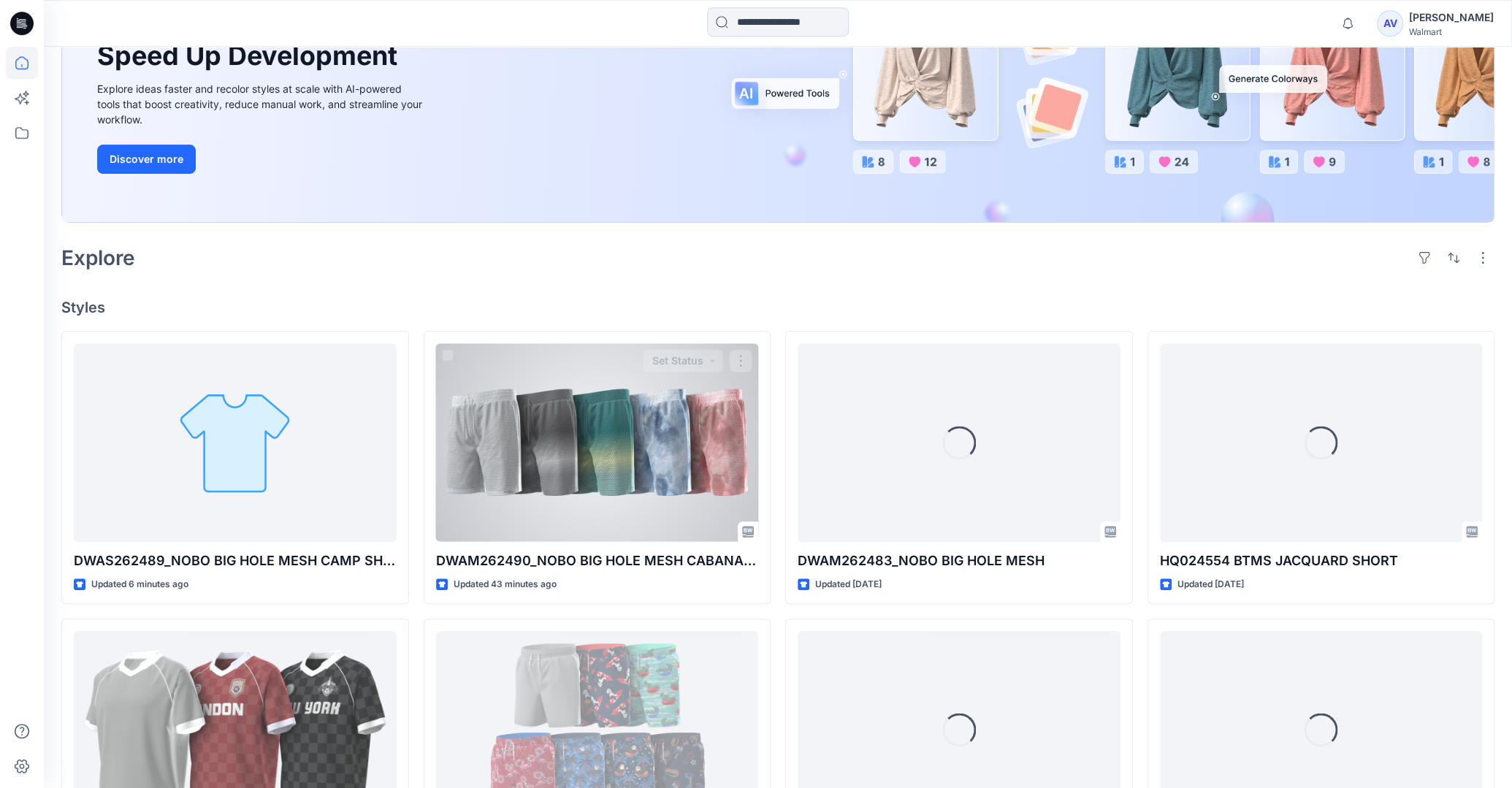
scroll to position [308, 0]
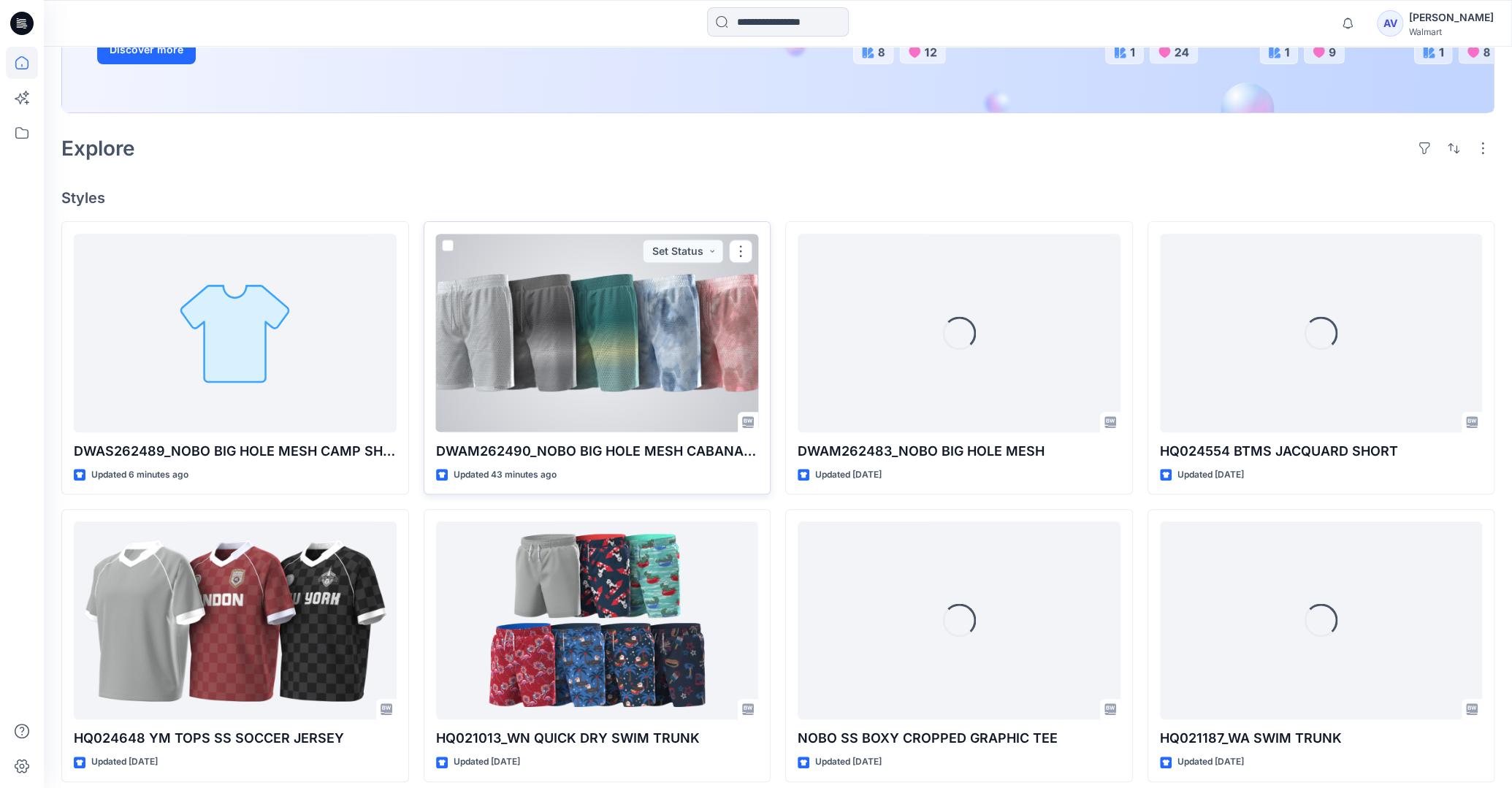
click at [558, 375] on div at bounding box center [597, 332] width 323 height 198
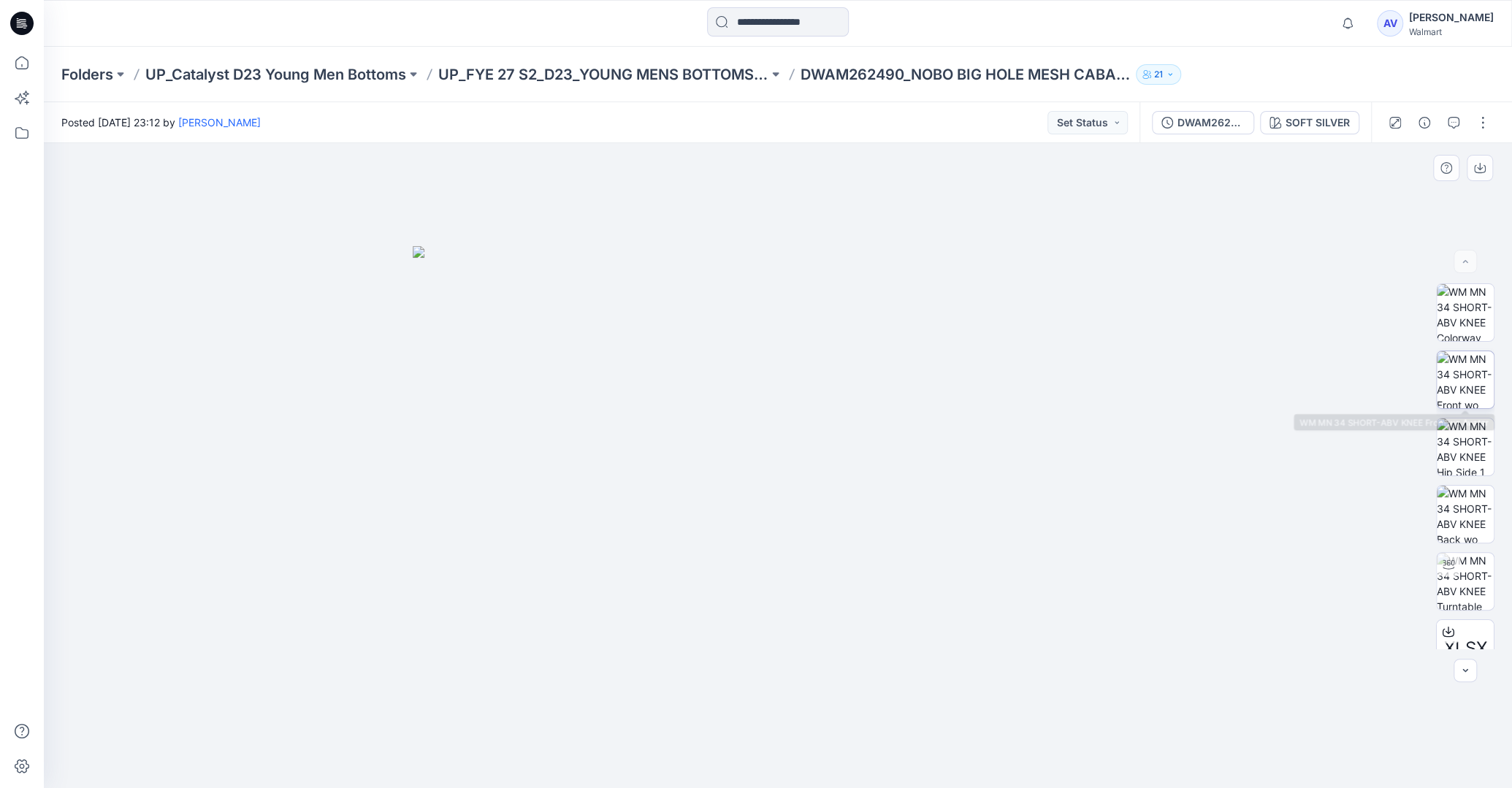
click at [1465, 394] on img at bounding box center [1464, 379] width 57 height 57
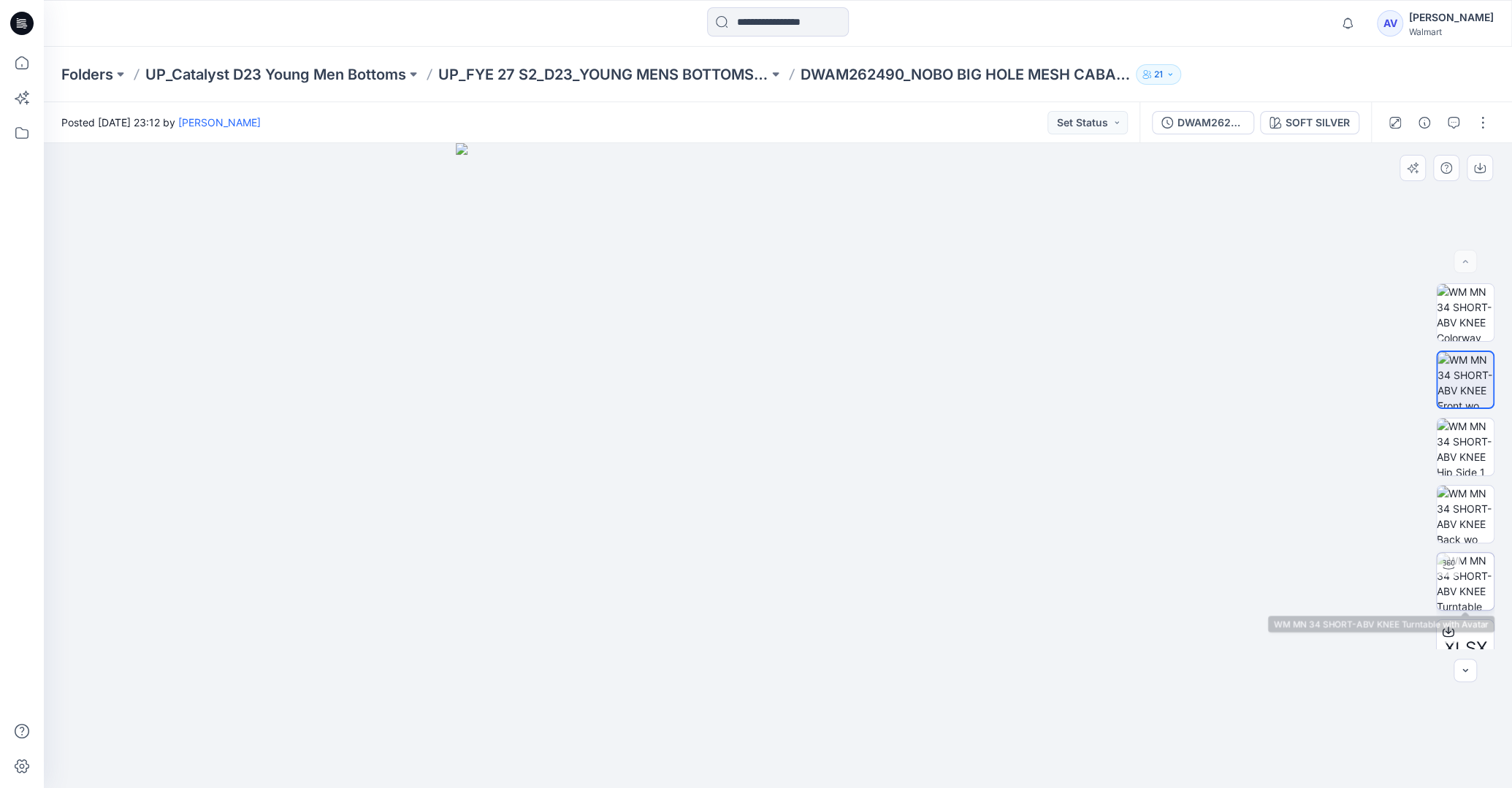
click at [1464, 557] on img at bounding box center [1464, 581] width 57 height 57
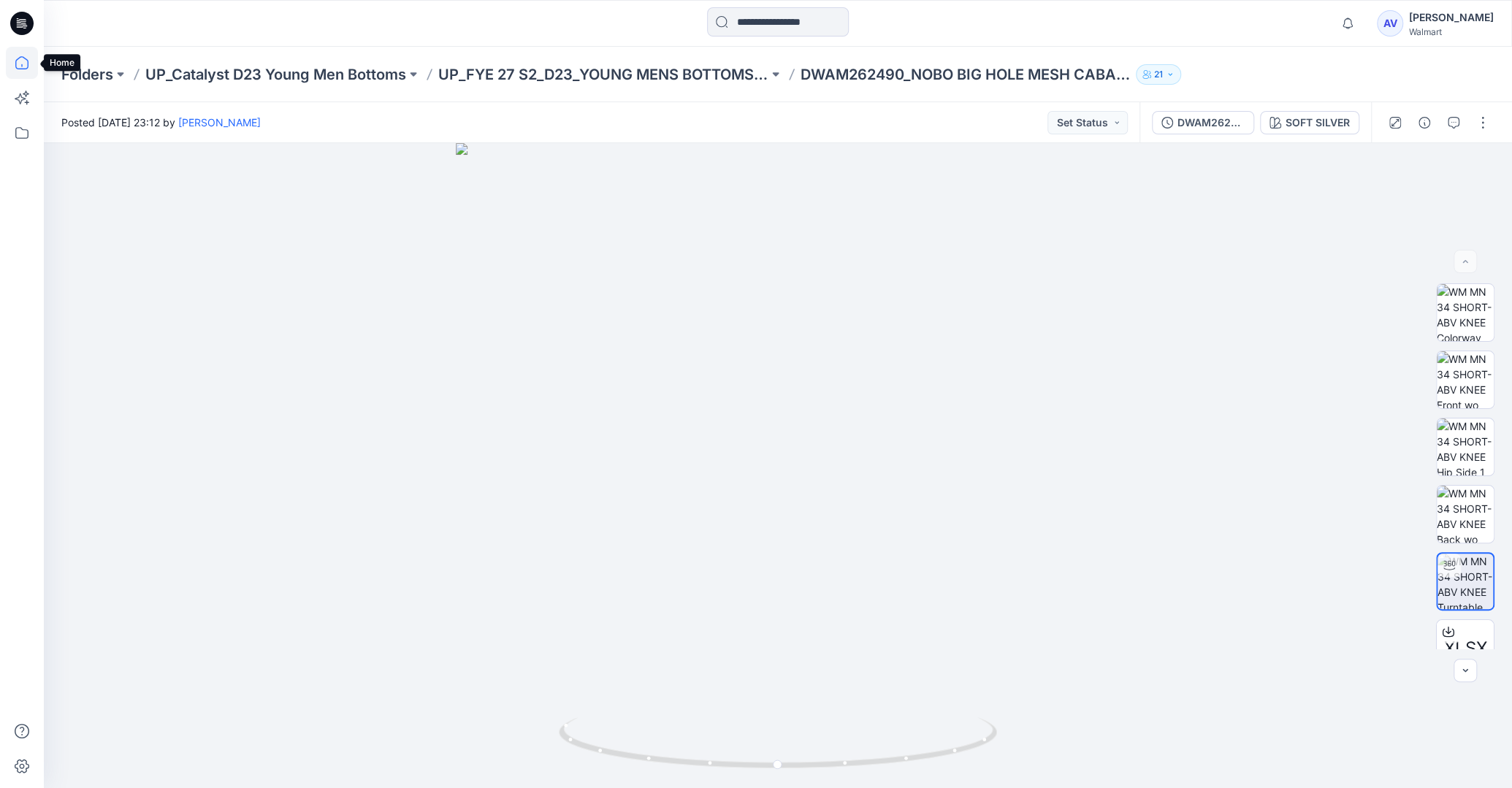
click at [26, 62] on icon at bounding box center [21, 62] width 32 height 32
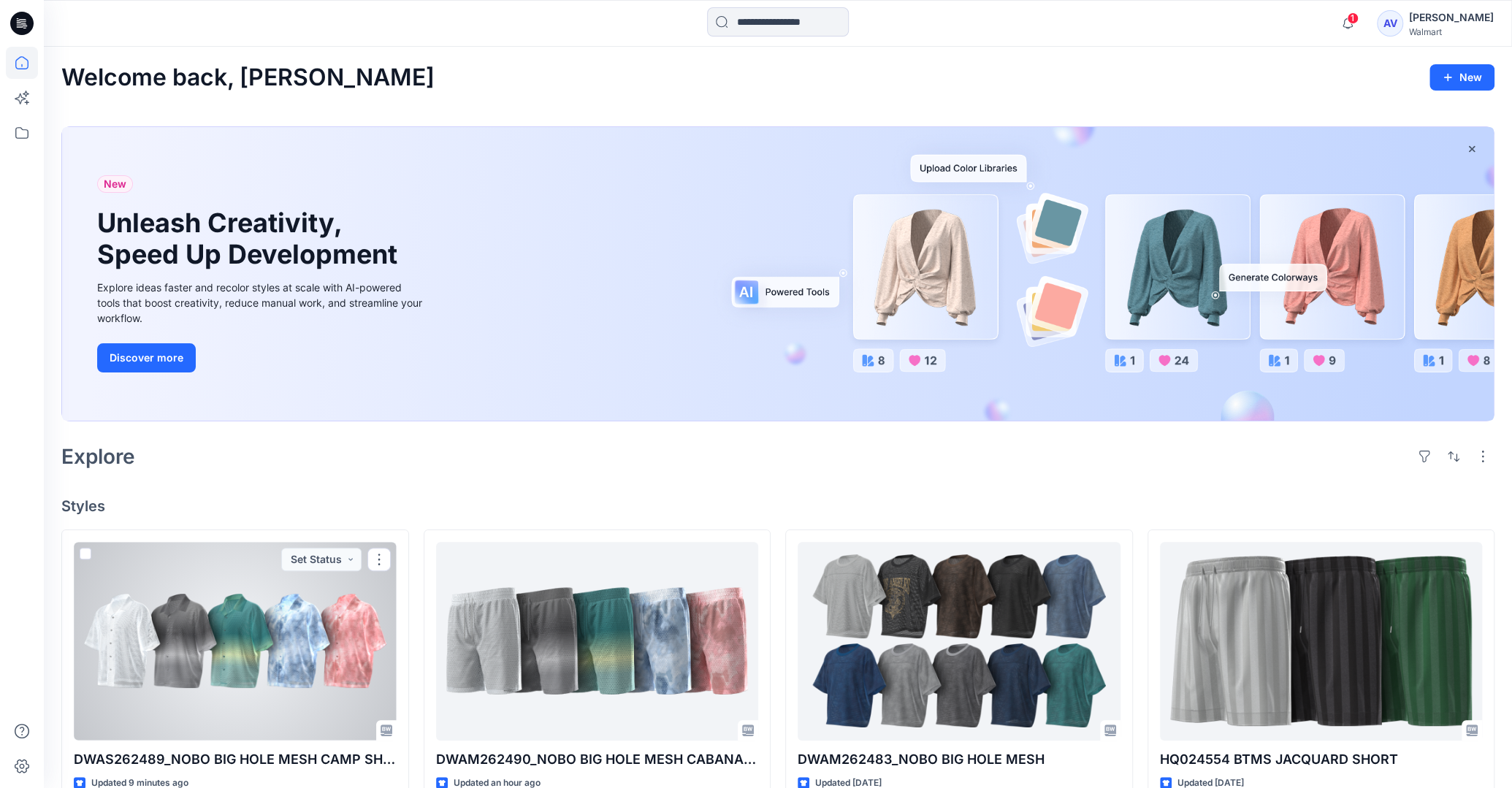
click at [313, 650] on div at bounding box center [235, 640] width 323 height 198
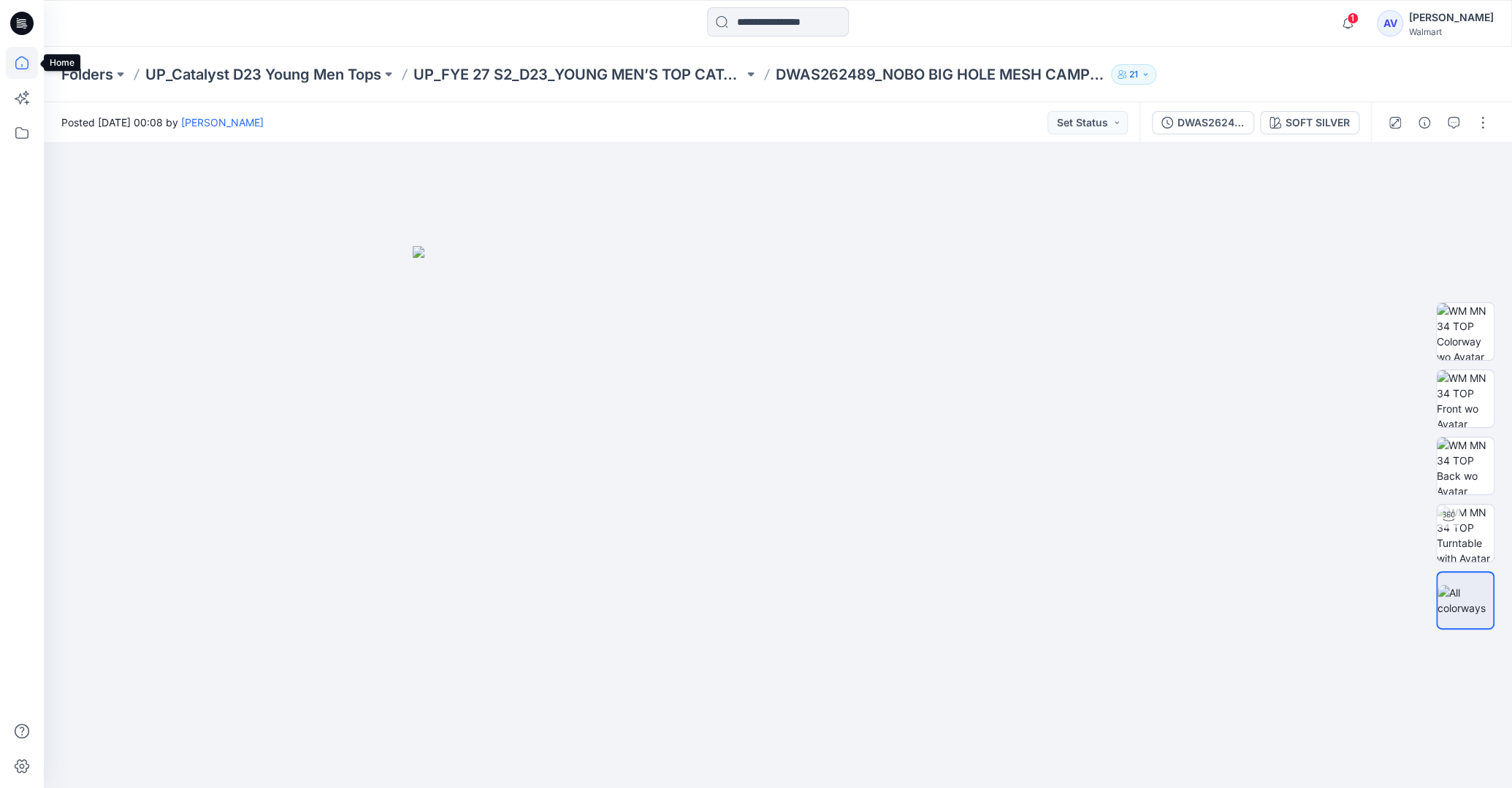
click at [15, 57] on icon at bounding box center [21, 62] width 32 height 32
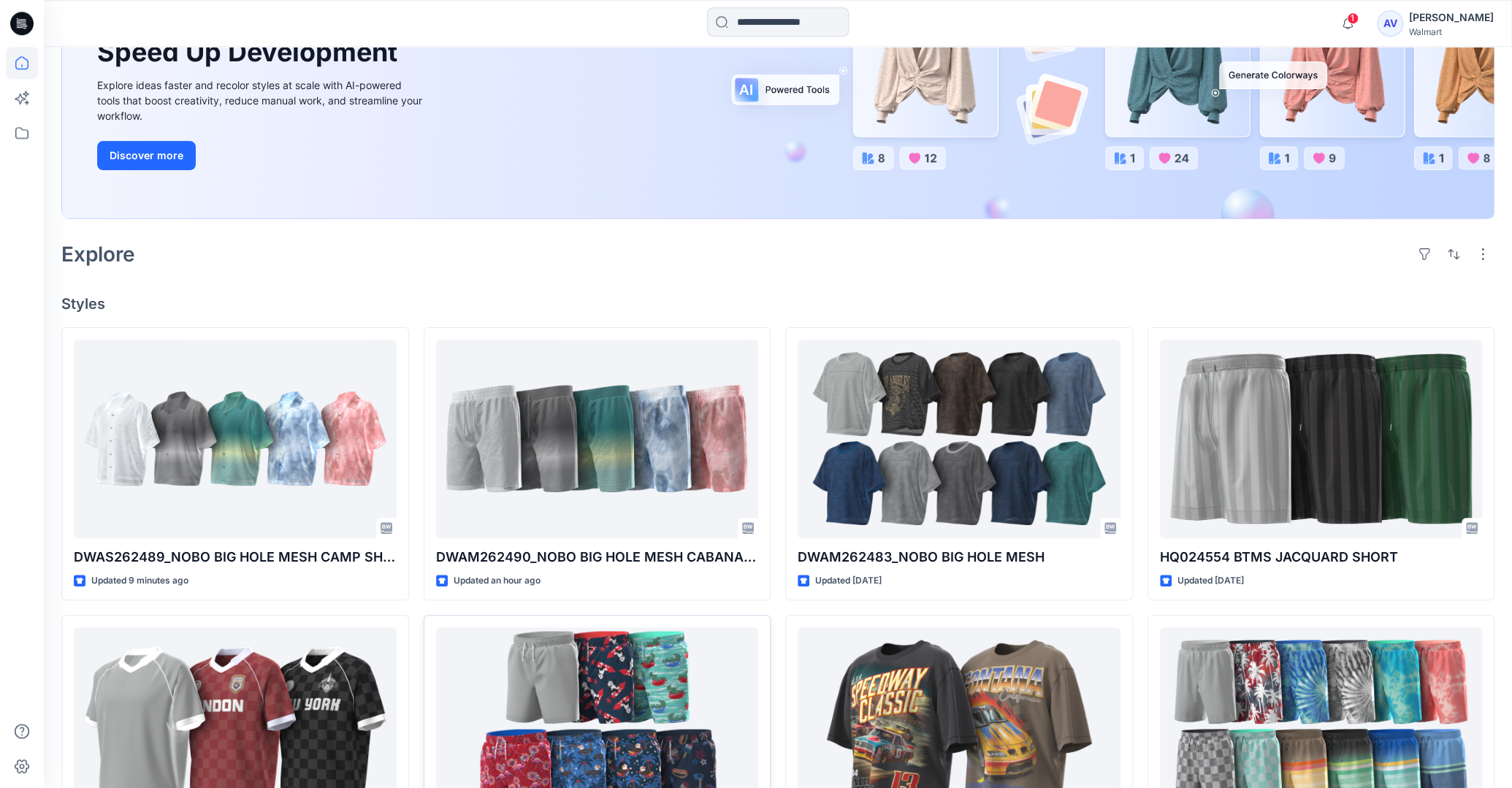
scroll to position [230, 0]
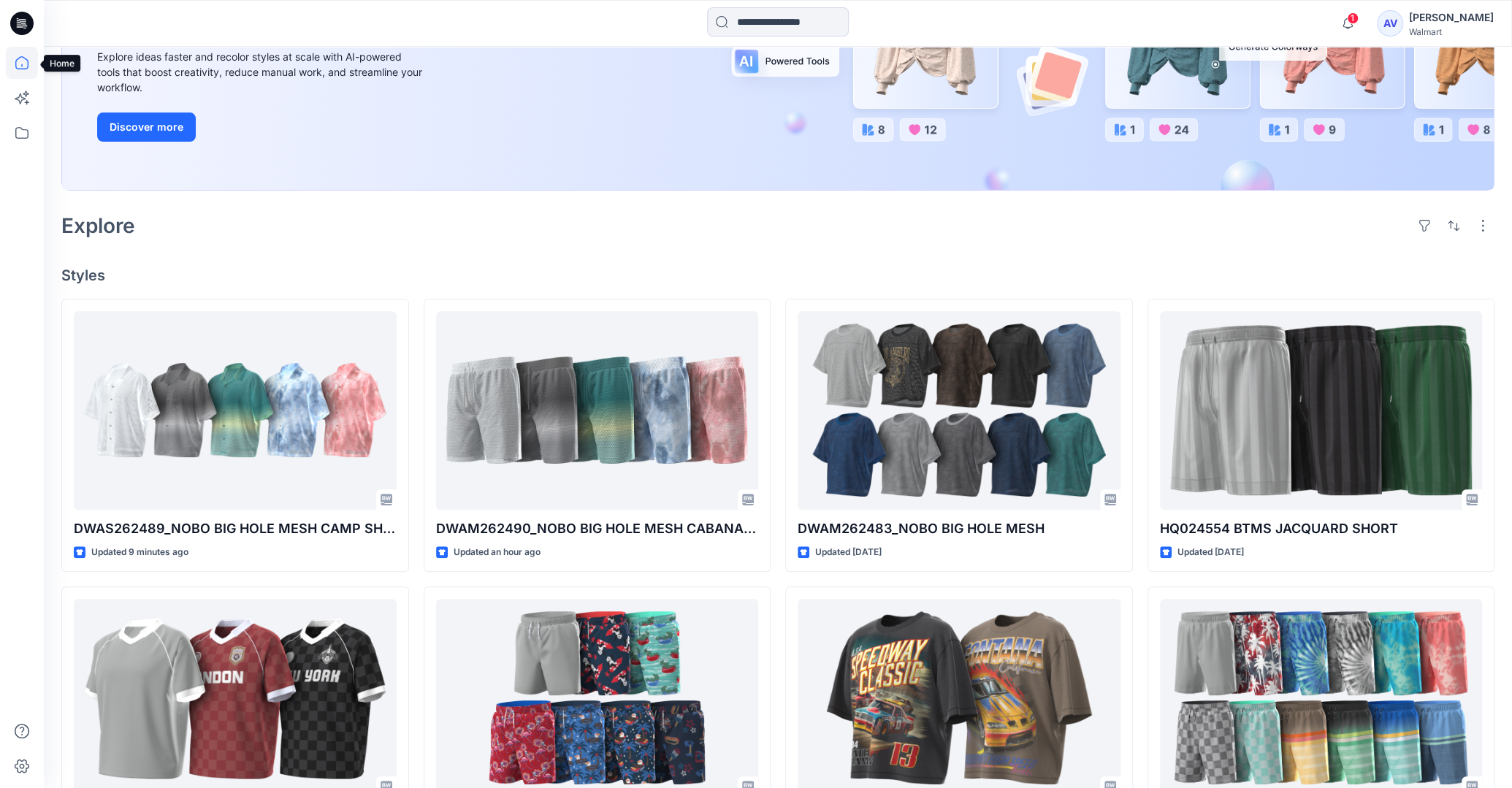
click at [31, 65] on icon at bounding box center [21, 62] width 32 height 32
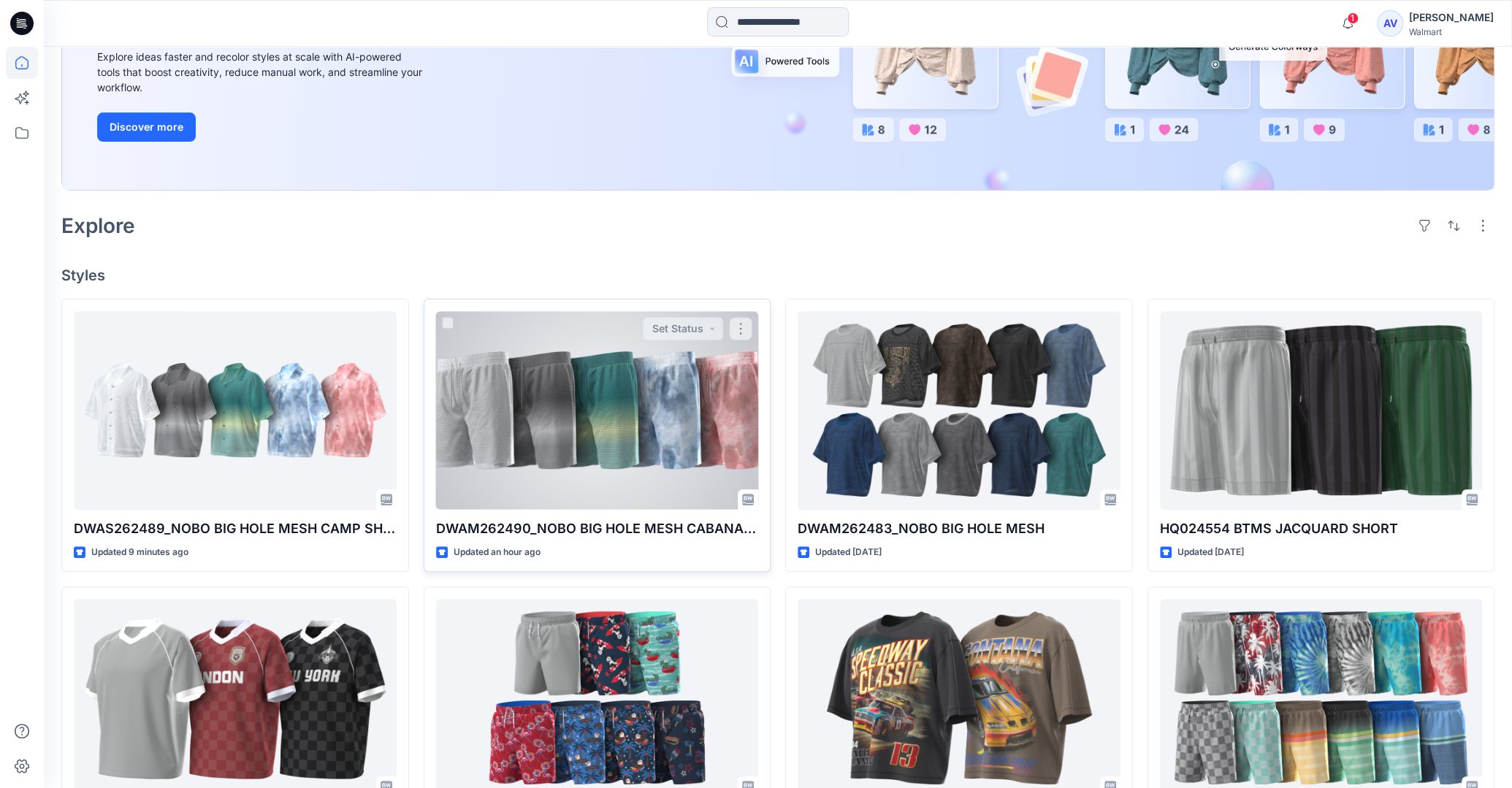
click at [683, 417] on div at bounding box center [597, 410] width 323 height 198
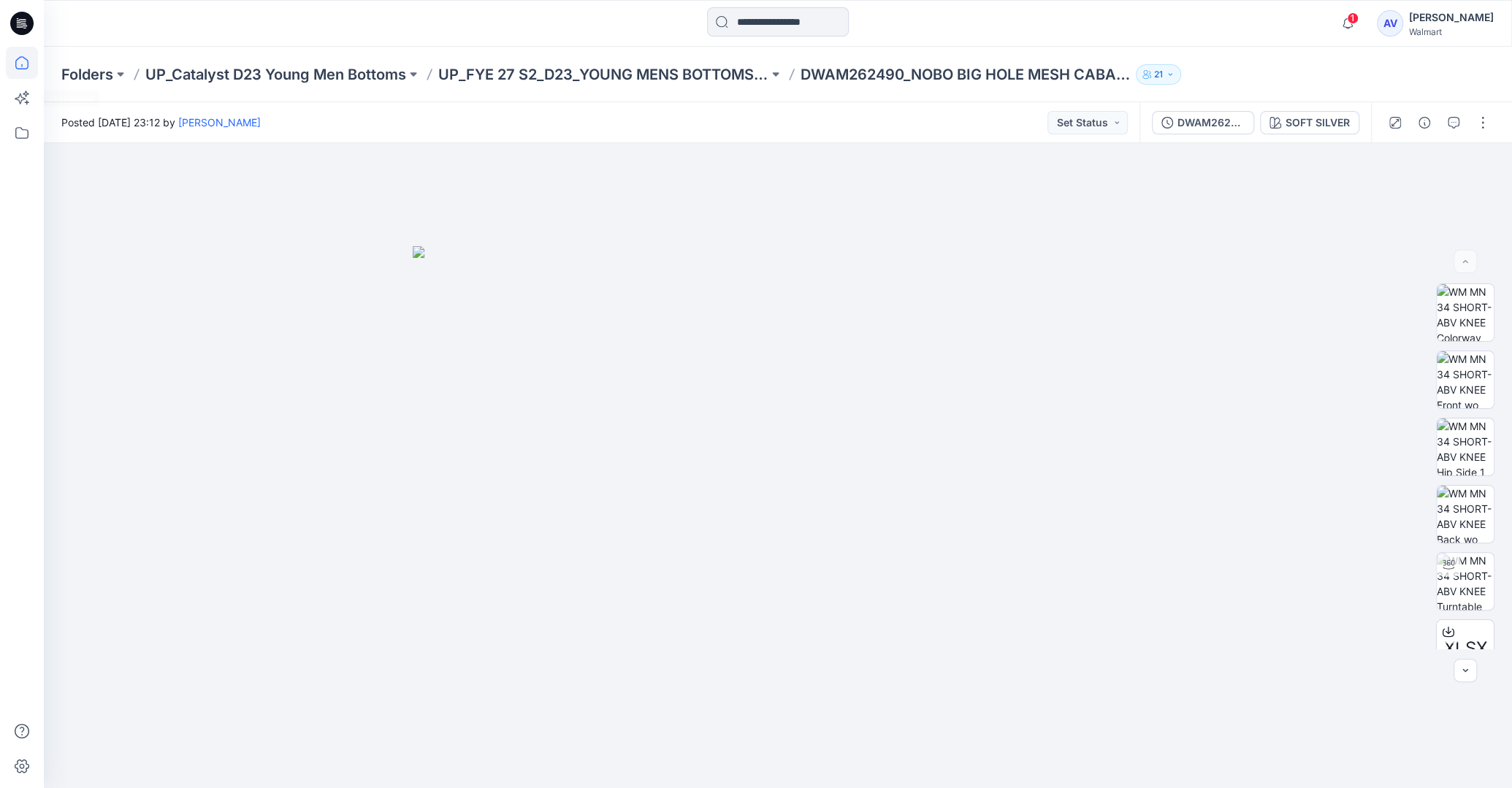
click at [27, 75] on icon at bounding box center [21, 62] width 32 height 32
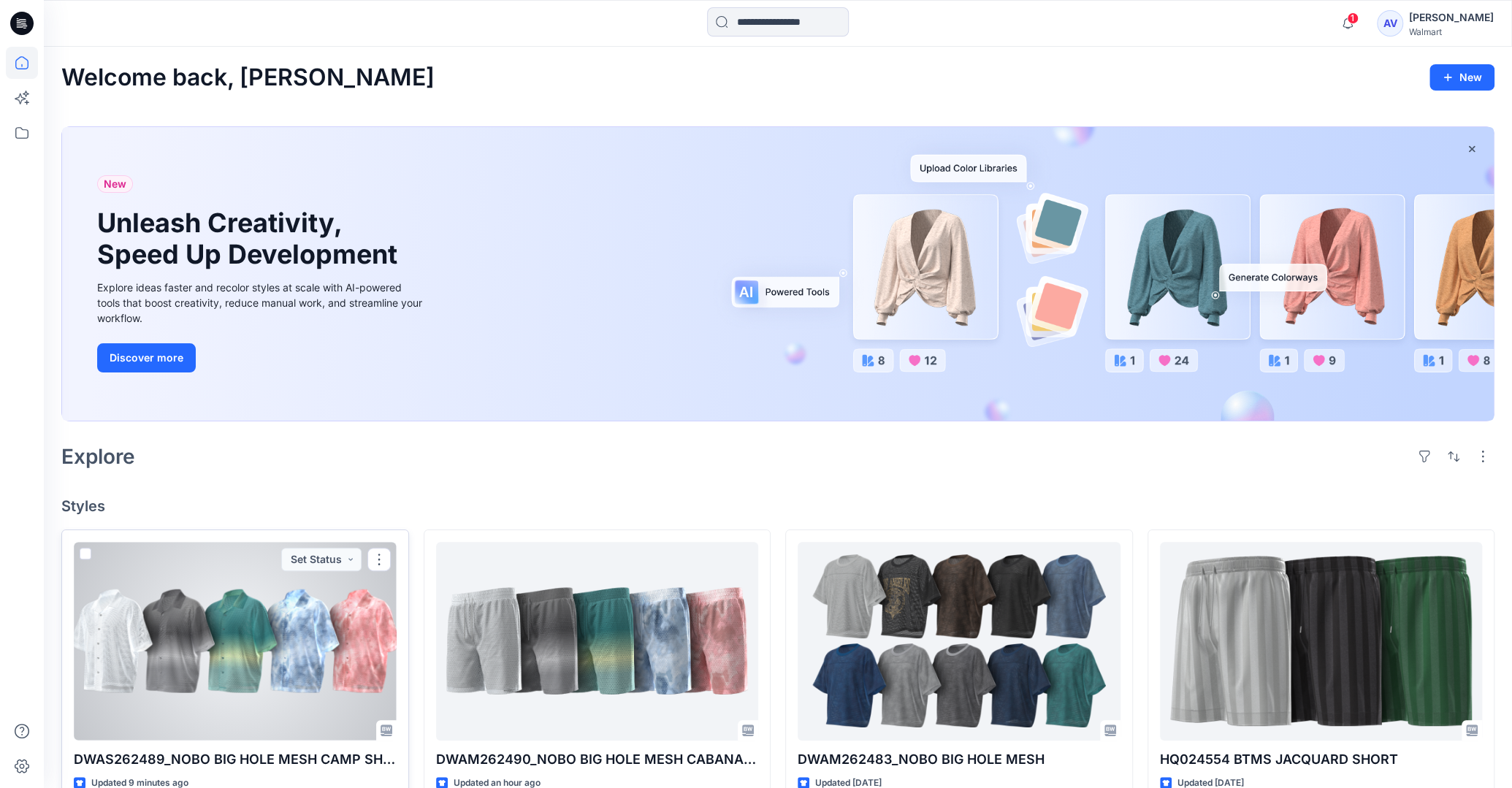
click at [294, 614] on div at bounding box center [235, 640] width 323 height 198
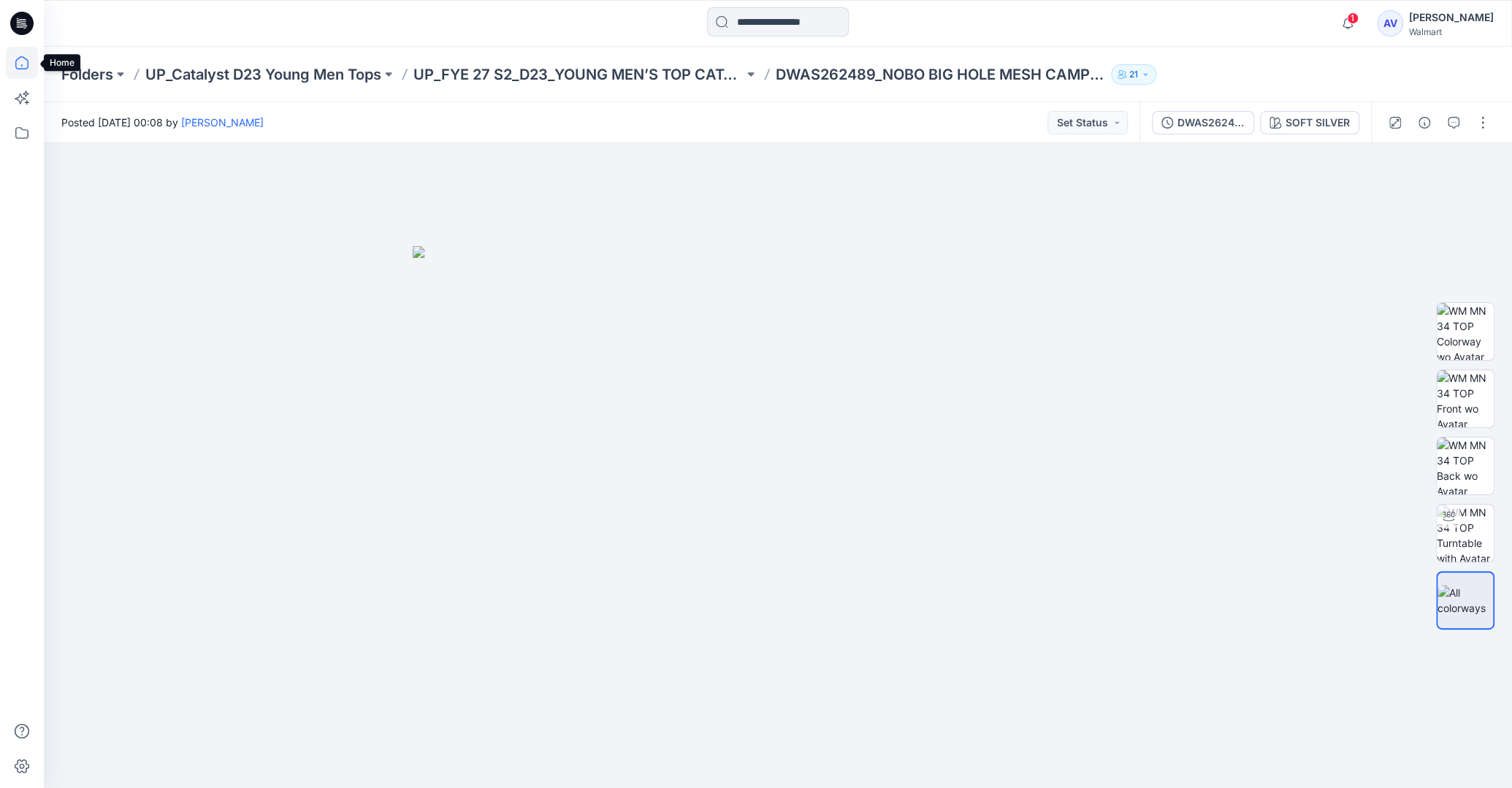
click at [29, 67] on icon at bounding box center [21, 62] width 32 height 32
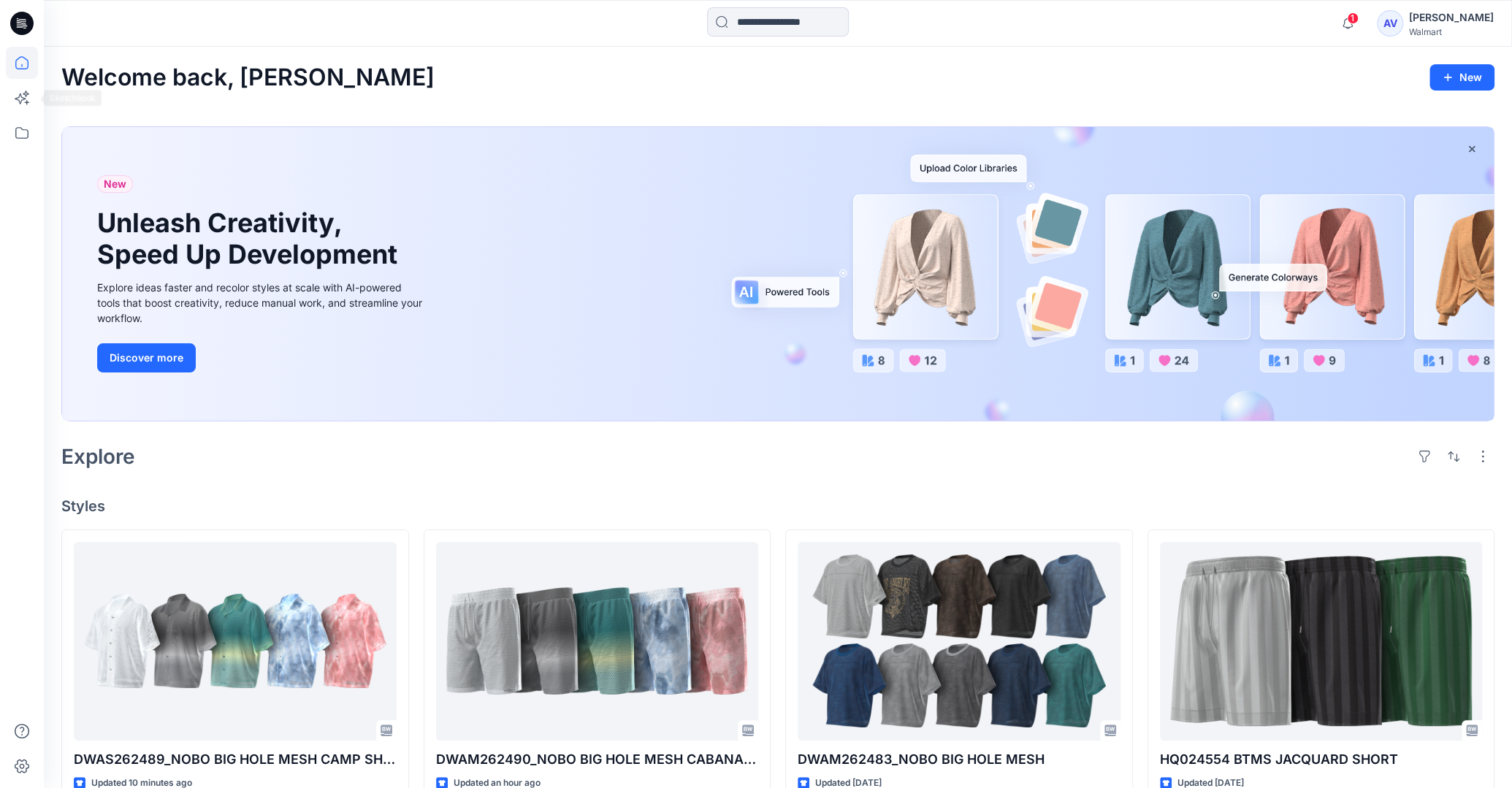
click at [23, 71] on icon at bounding box center [21, 62] width 32 height 32
click at [1358, 16] on span "1" at bounding box center [1353, 18] width 12 height 12
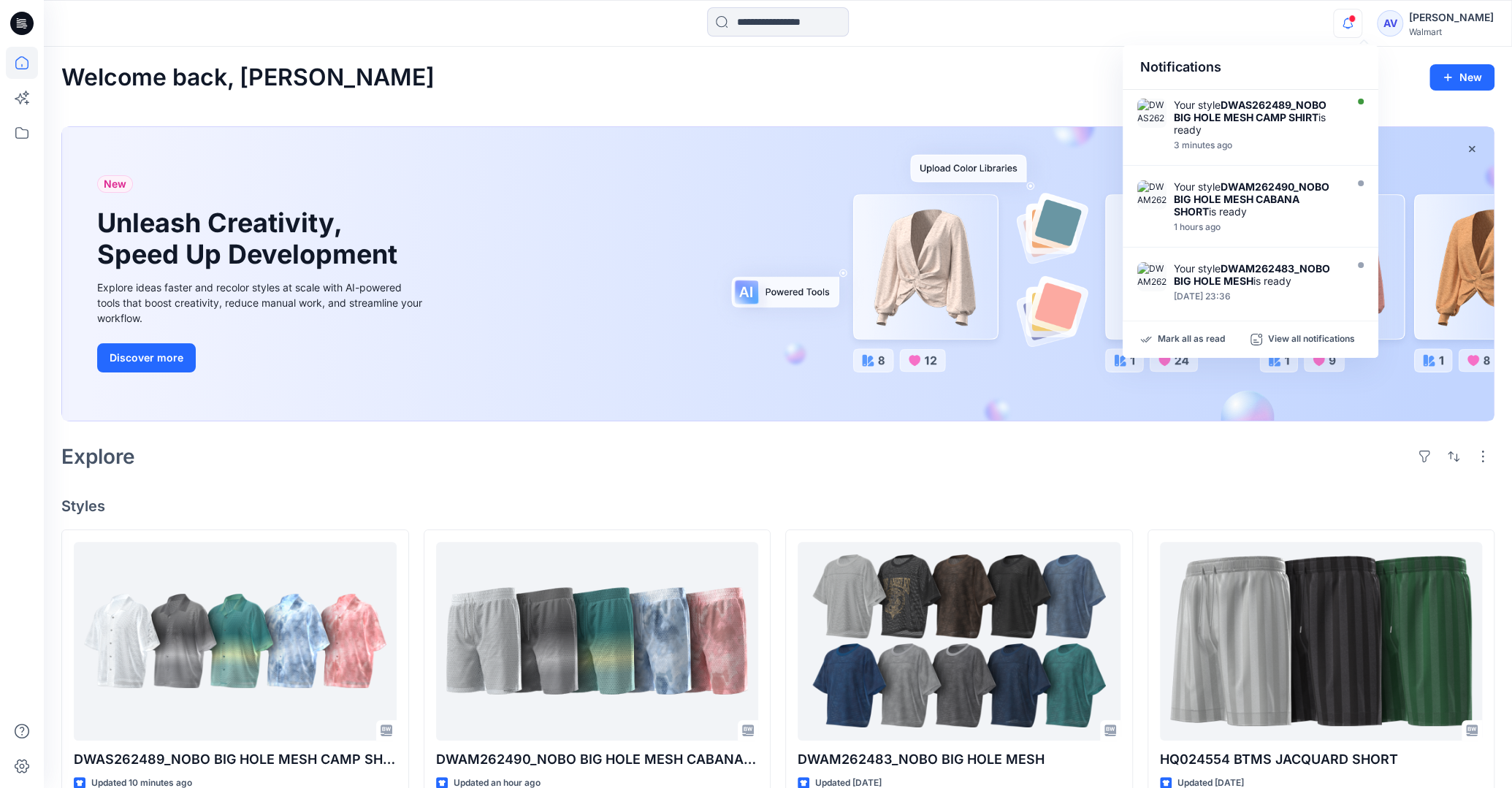
click at [983, 48] on div "Welcome back, [PERSON_NAME] New New Unleash Creativity, Speed Up Development Ex…" at bounding box center [778, 748] width 1468 height 1401
